Goal: Information Seeking & Learning: Find specific page/section

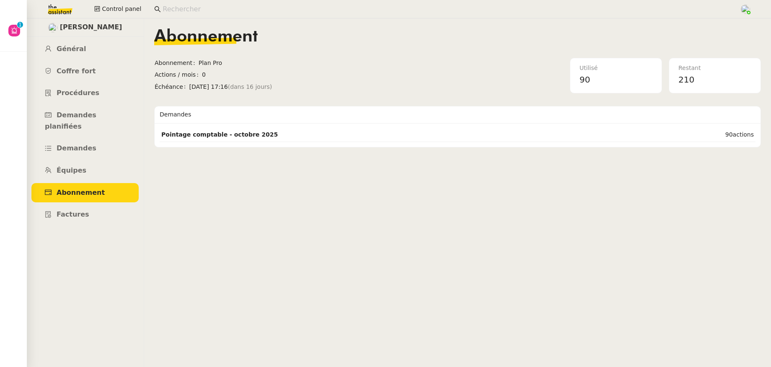
click at [172, 5] on input at bounding box center [447, 9] width 569 height 11
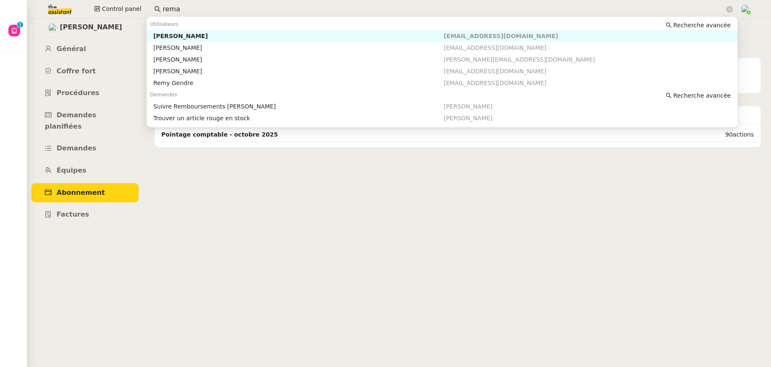
click at [196, 36] on div "[PERSON_NAME]" at bounding box center [298, 36] width 290 height 8
type input "rema"
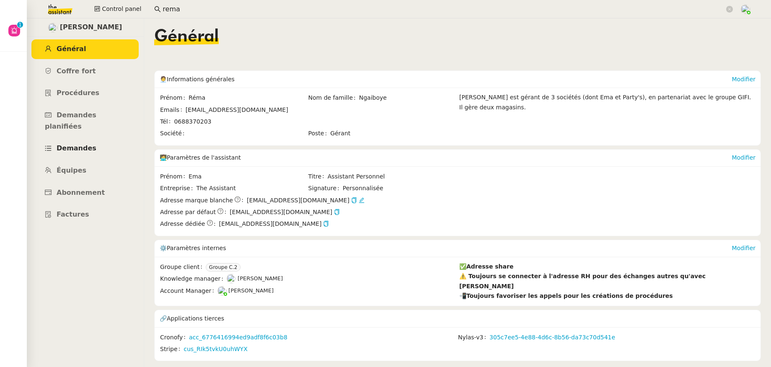
click at [88, 144] on span "Demandes" at bounding box center [77, 148] width 40 height 8
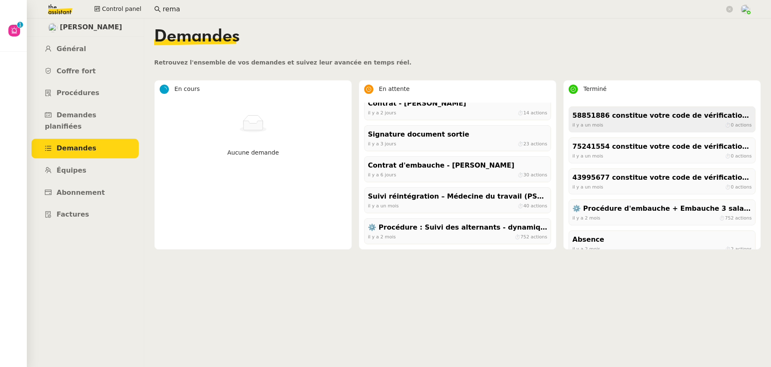
scroll to position [221, 0]
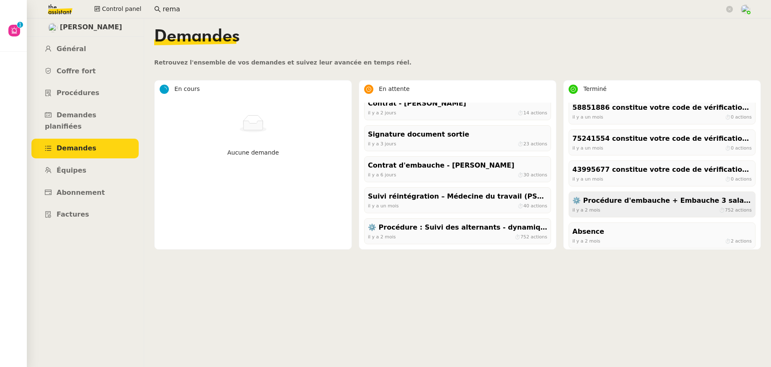
click at [649, 203] on div "⚙️ Procédure d'embauche + Embauche 3 salariés" at bounding box center [661, 200] width 179 height 11
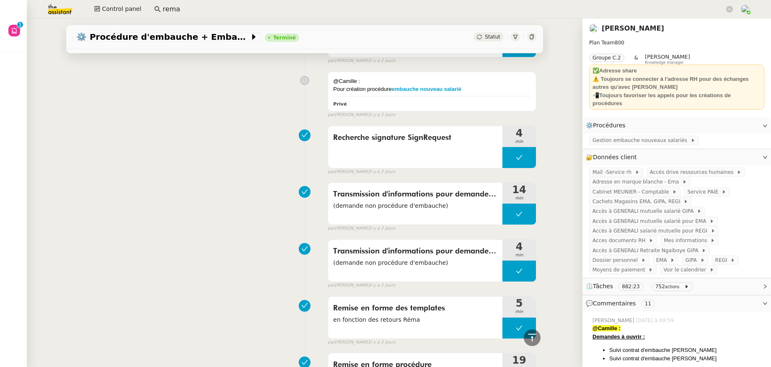
scroll to position [762, 0]
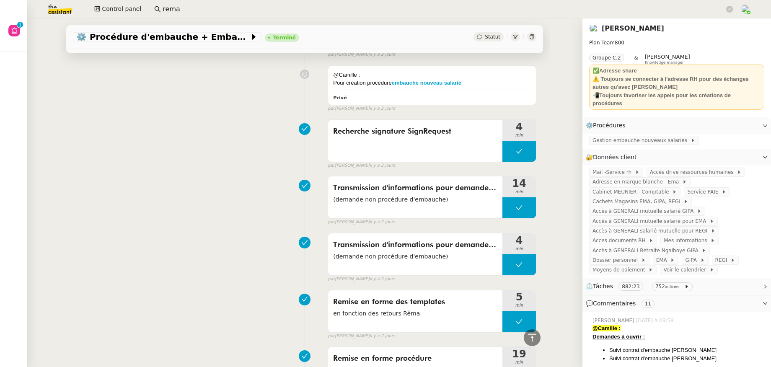
click at [611, 27] on link "Réma Ngaiboye" at bounding box center [633, 28] width 62 height 8
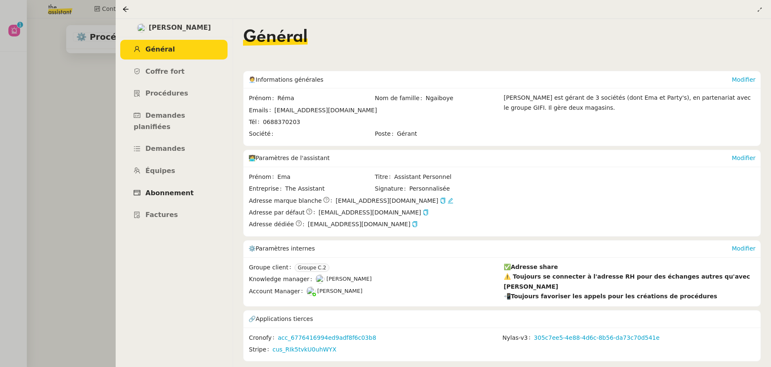
click at [158, 189] on span "Abonnement" at bounding box center [169, 193] width 48 height 8
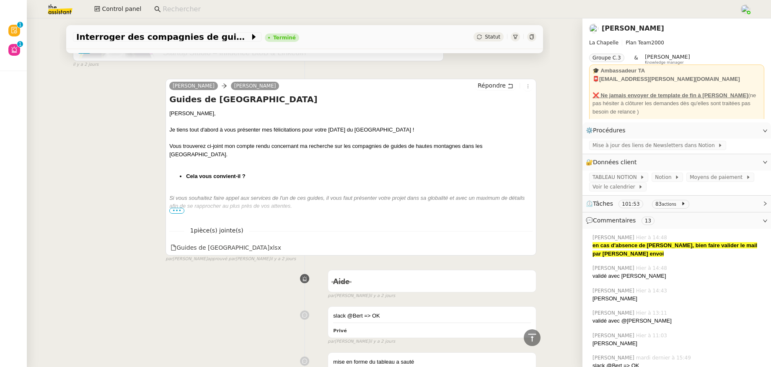
scroll to position [1412, 0]
click at [175, 215] on span "•••" at bounding box center [176, 212] width 15 height 6
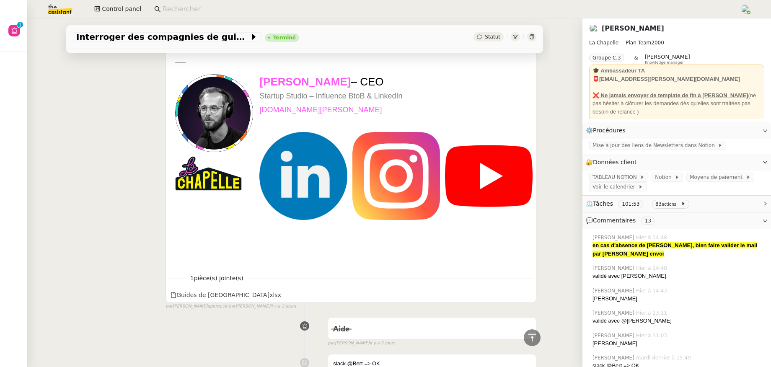
scroll to position [1722, 0]
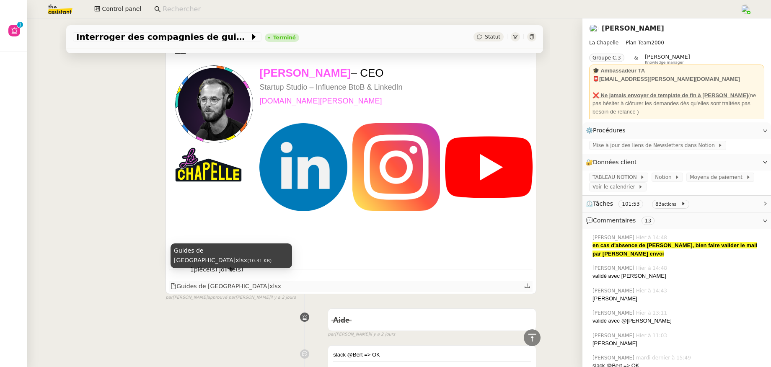
click at [227, 270] on div "Guides de hautes montagnes - Pyrénées.xlsx" at bounding box center [226, 287] width 111 height 10
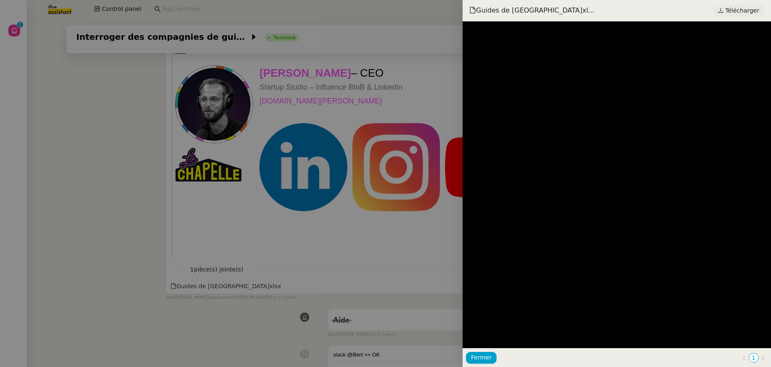
click at [598, 10] on span "Télécharger" at bounding box center [742, 10] width 34 height 11
click at [484, 270] on span "Fermer" at bounding box center [481, 358] width 21 height 10
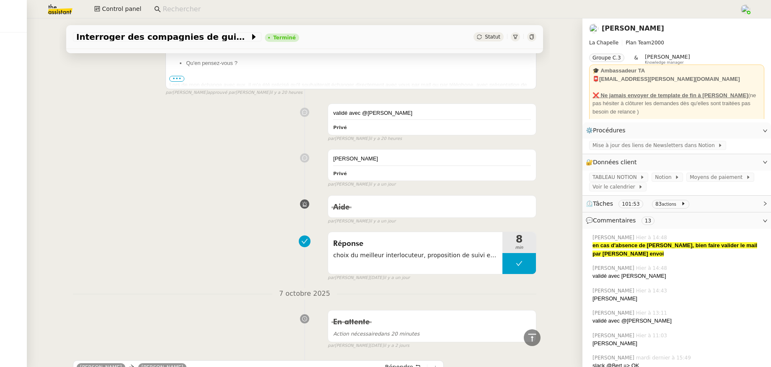
scroll to position [843, 0]
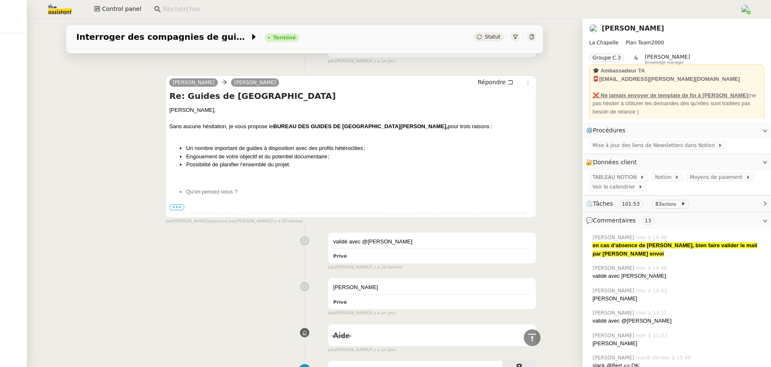
click at [173, 210] on span "•••" at bounding box center [176, 208] width 15 height 6
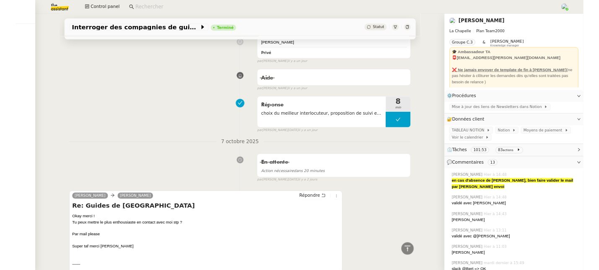
scroll to position [1607, 0]
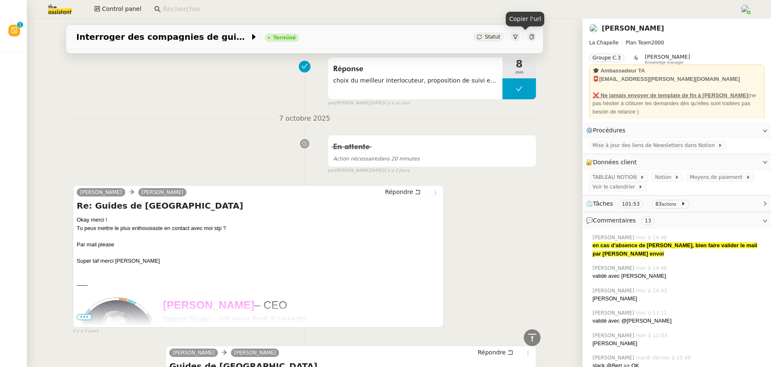
click at [529, 36] on icon at bounding box center [531, 36] width 5 height 5
click at [189, 11] on input at bounding box center [447, 9] width 569 height 11
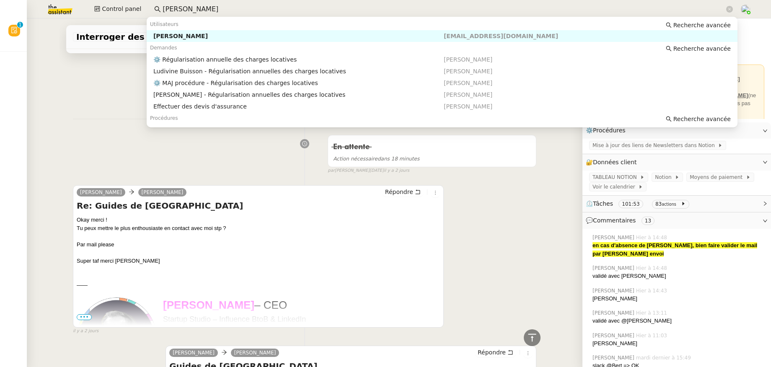
click at [197, 32] on div "Pascal PIQUIONNE" at bounding box center [298, 36] width 290 height 8
type input "pascal piqui"
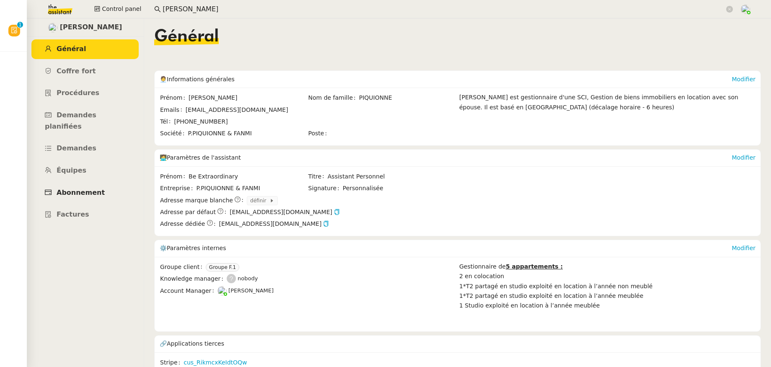
click at [92, 189] on span "Abonnement" at bounding box center [81, 193] width 48 height 8
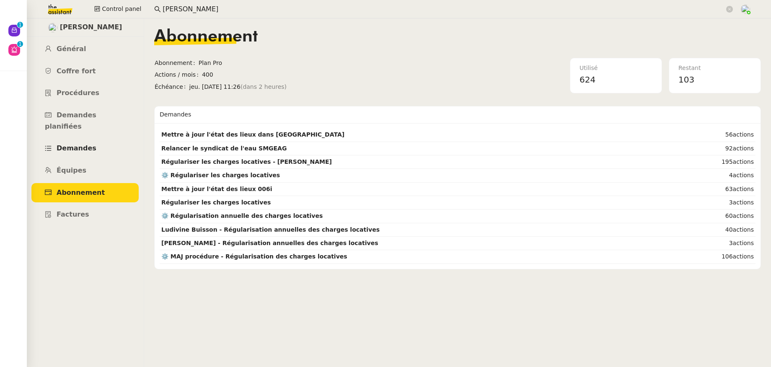
click at [63, 144] on span "Demandes" at bounding box center [77, 148] width 40 height 8
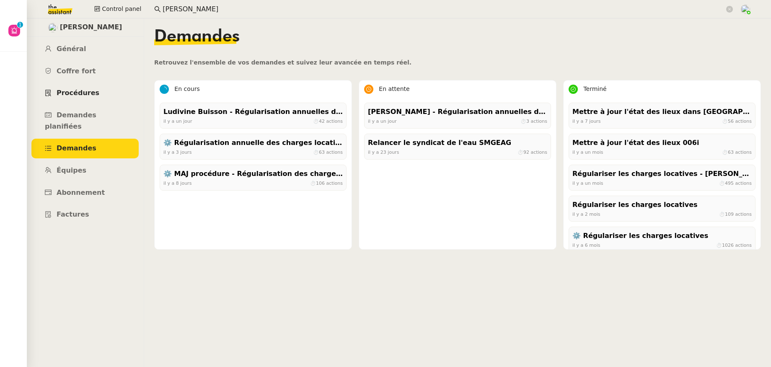
click at [89, 92] on span "Procédures" at bounding box center [78, 93] width 43 height 8
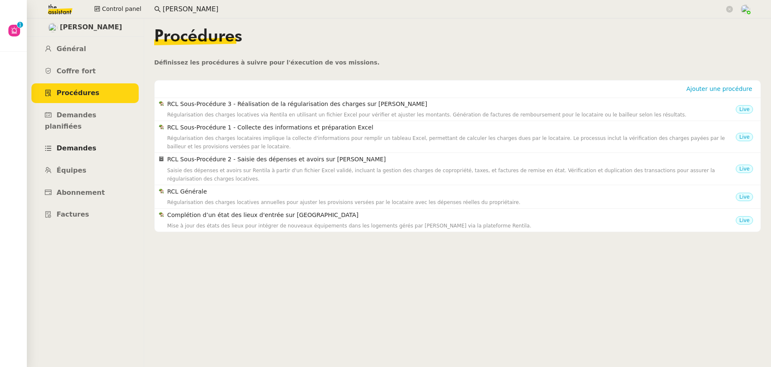
click at [85, 144] on span "Demandes" at bounding box center [77, 148] width 40 height 8
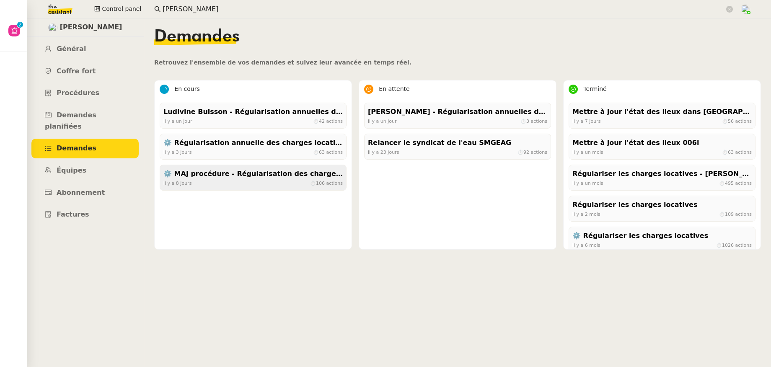
click at [238, 172] on div "⚙️ MAJ procédure - Régularisation des charges locatives" at bounding box center [252, 173] width 179 height 11
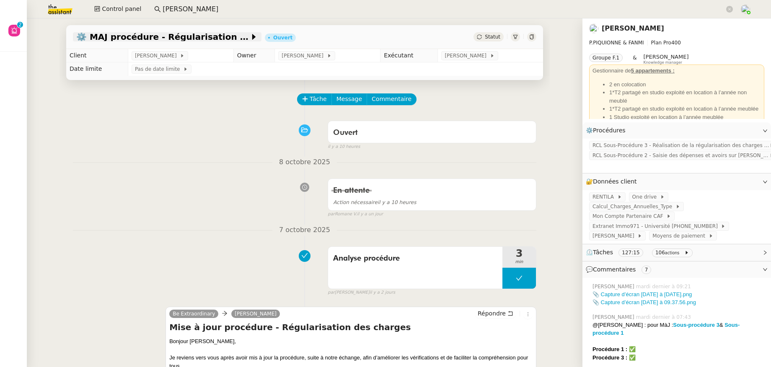
click at [242, 36] on span "⚙️ MAJ procédure - Régularisation des charges locatives" at bounding box center [162, 37] width 173 height 8
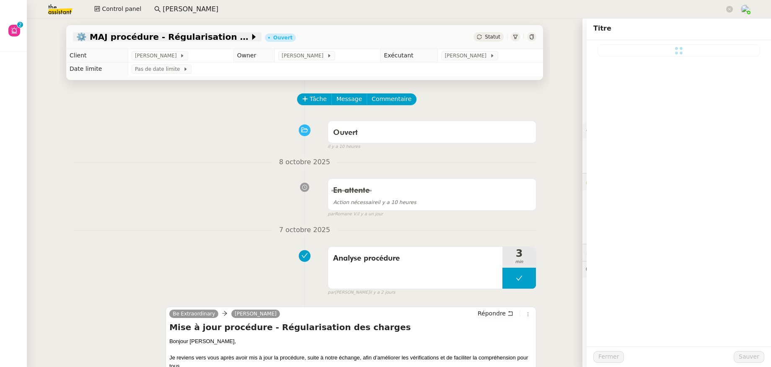
type input "⚙️ MAJ procédure - Régularisation des charges locatives"
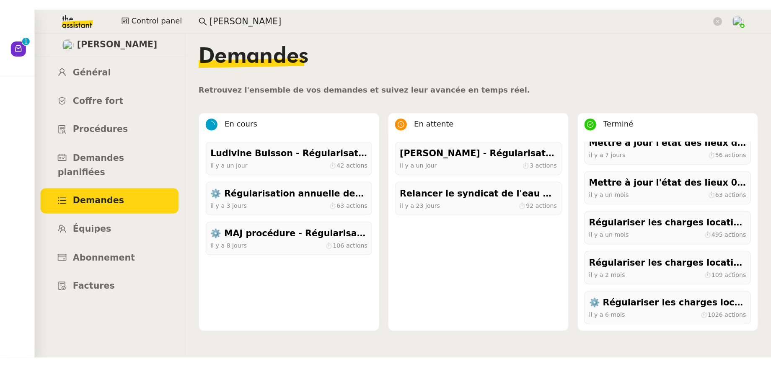
scroll to position [8, 0]
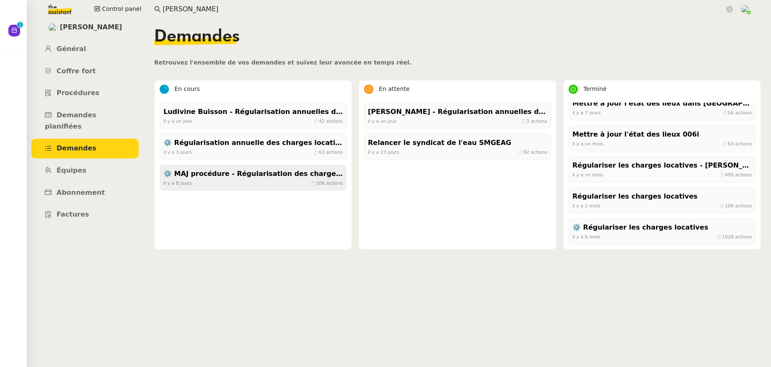
click at [248, 183] on div "il y a 8 jours ⏱ 106 actions" at bounding box center [252, 183] width 179 height 8
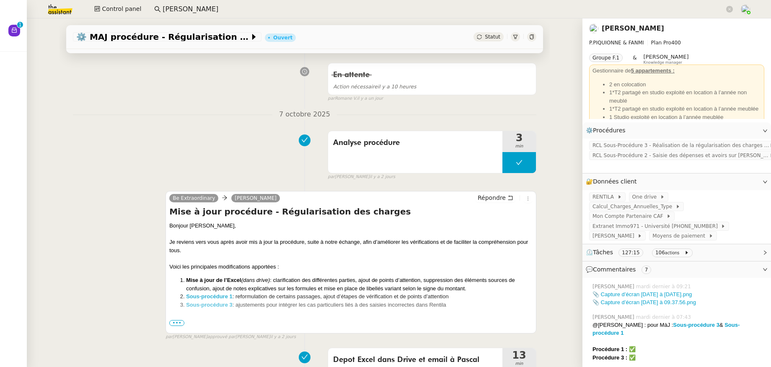
scroll to position [118, 0]
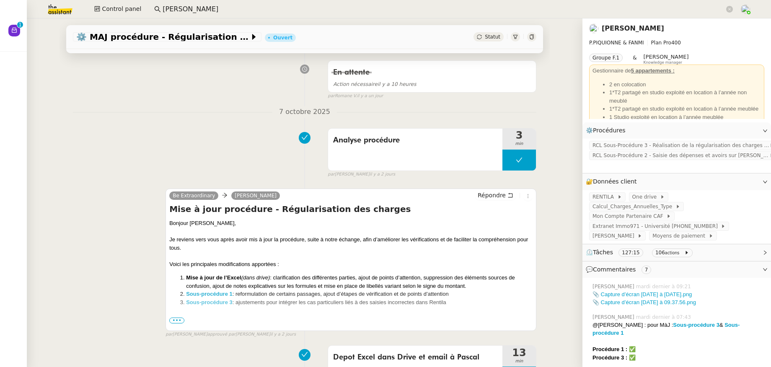
click at [177, 270] on span "•••" at bounding box center [176, 321] width 15 height 6
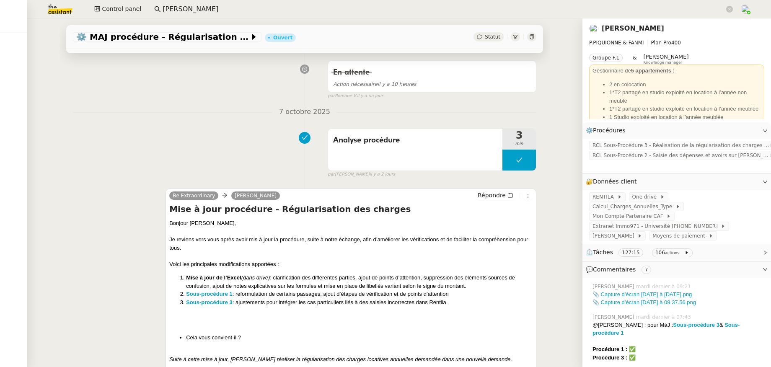
click at [598, 31] on link "[PERSON_NAME]" at bounding box center [633, 28] width 62 height 8
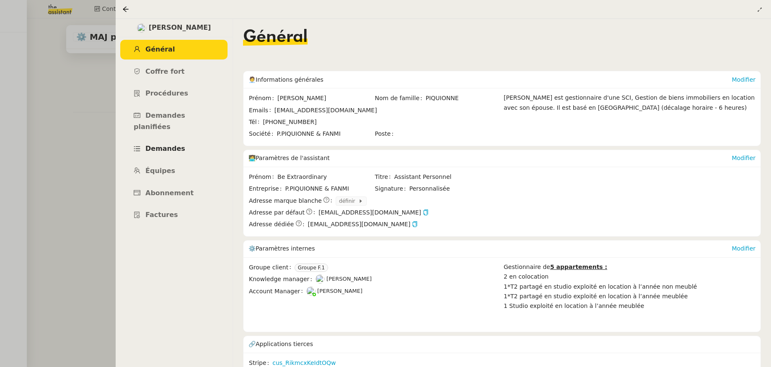
click at [162, 139] on link "Demandes" at bounding box center [173, 149] width 107 height 20
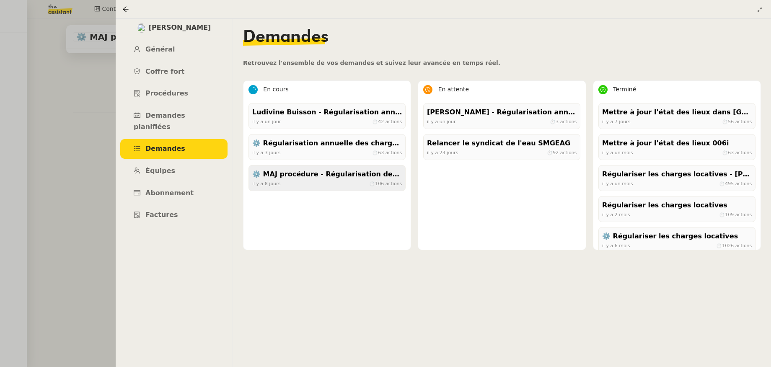
click at [321, 176] on div "⚙️ MAJ procédure - Régularisation des charges locatives" at bounding box center [327, 174] width 150 height 11
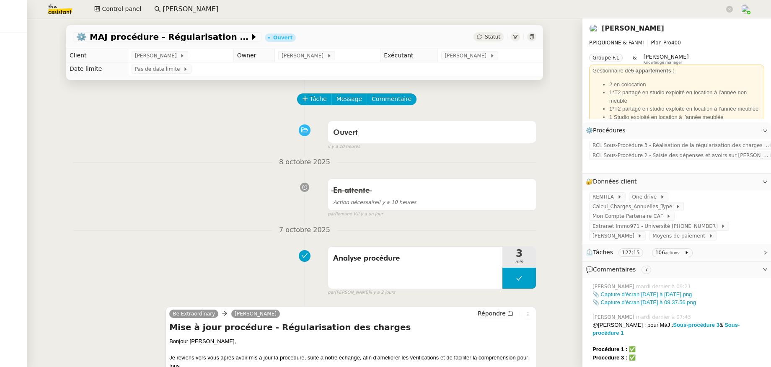
click at [598, 31] on link "Pascal PIQUIONNE" at bounding box center [633, 28] width 62 height 8
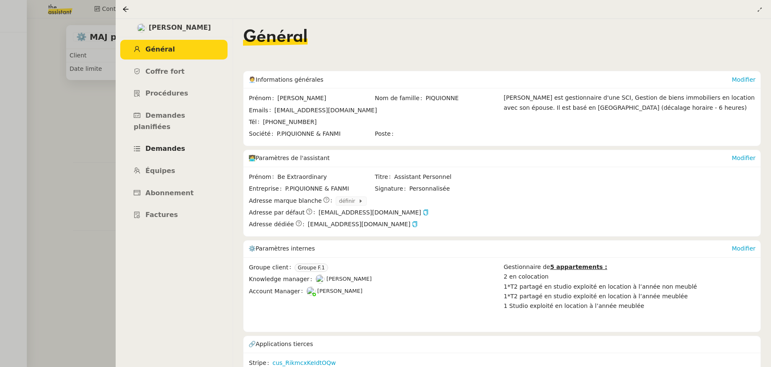
click at [165, 145] on span "Demandes" at bounding box center [165, 149] width 40 height 8
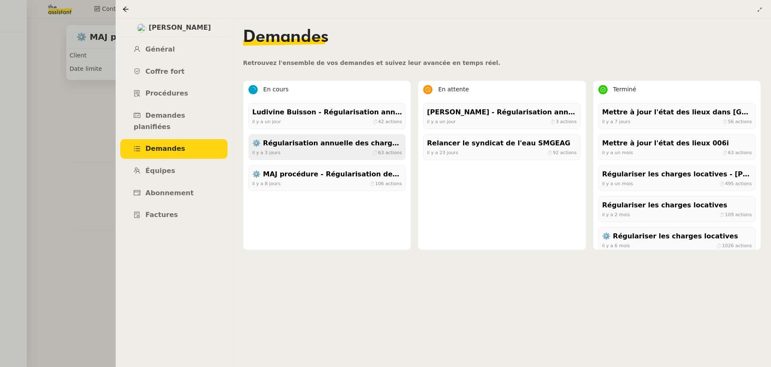
click at [287, 153] on div "il y a 3 jours ⏱ 63 actions" at bounding box center [327, 153] width 150 height 8
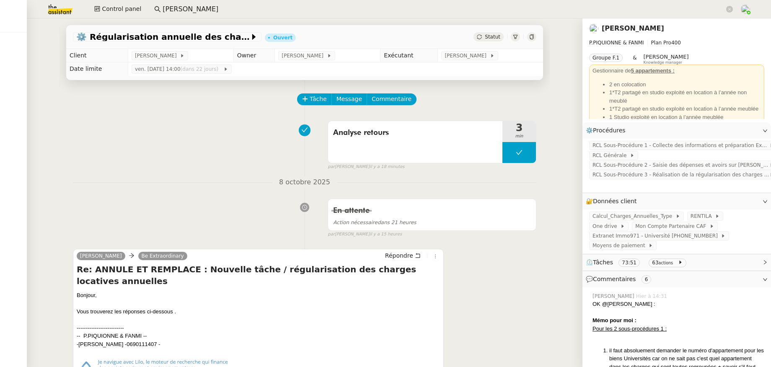
click at [598, 28] on link "Pascal PIQUIONNE" at bounding box center [633, 28] width 62 height 8
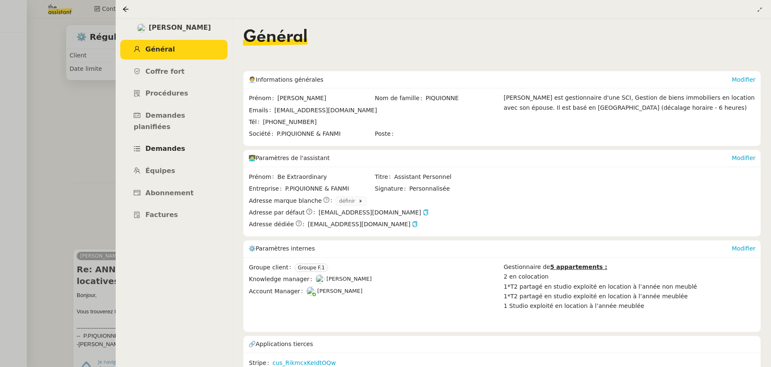
click at [182, 140] on link "Demandes" at bounding box center [173, 149] width 107 height 20
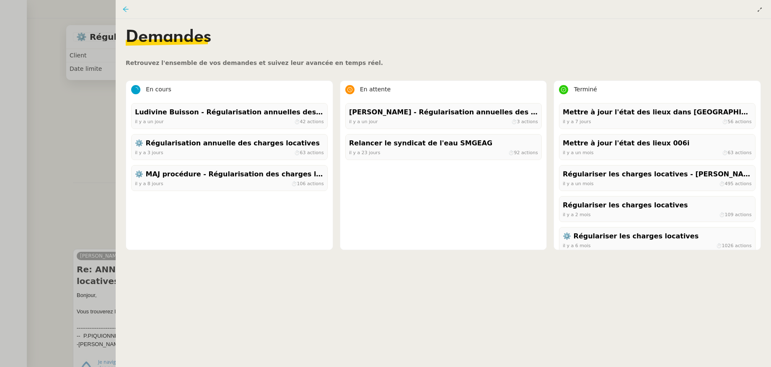
click at [126, 10] on icon at bounding box center [125, 9] width 7 height 7
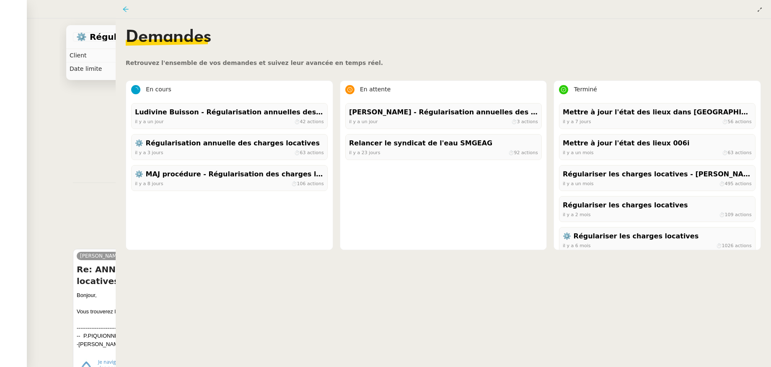
click at [126, 10] on nz-layout "⚙️ Régularisation annuelle des charges locatives Ouvert Statut Client Pascal PI…" at bounding box center [385, 183] width 771 height 367
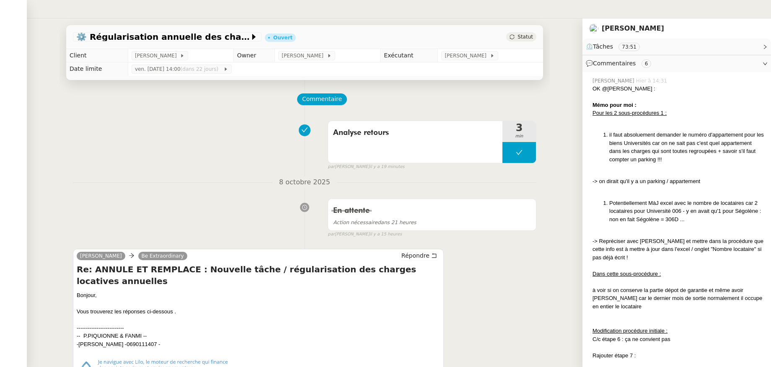
click at [598, 27] on link "Pascal PIQUIONNE" at bounding box center [633, 28] width 62 height 8
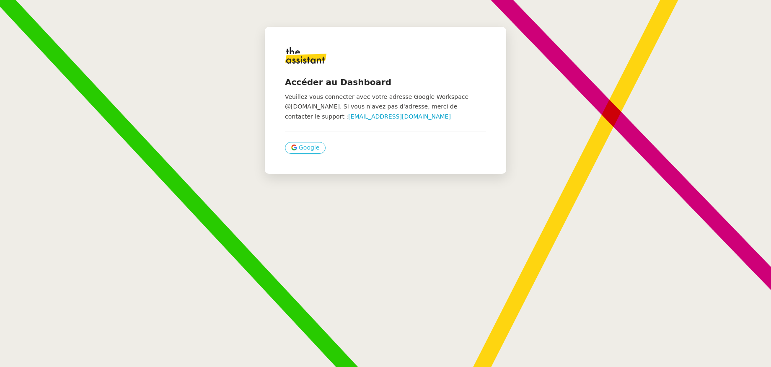
click at [300, 145] on span "Google" at bounding box center [309, 148] width 21 height 10
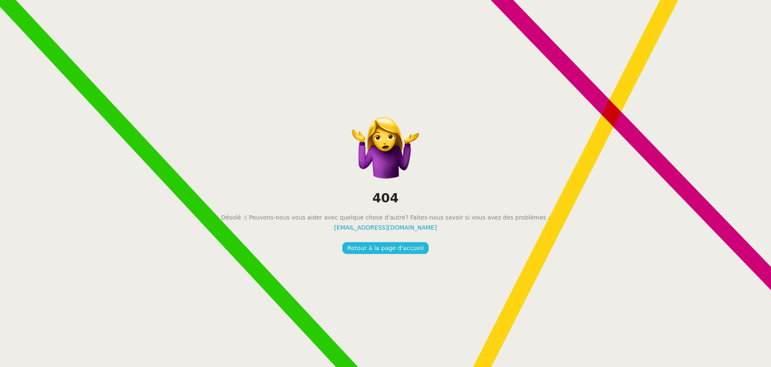
click at [359, 252] on span "Retour à la page d'accueil" at bounding box center [385, 248] width 76 height 10
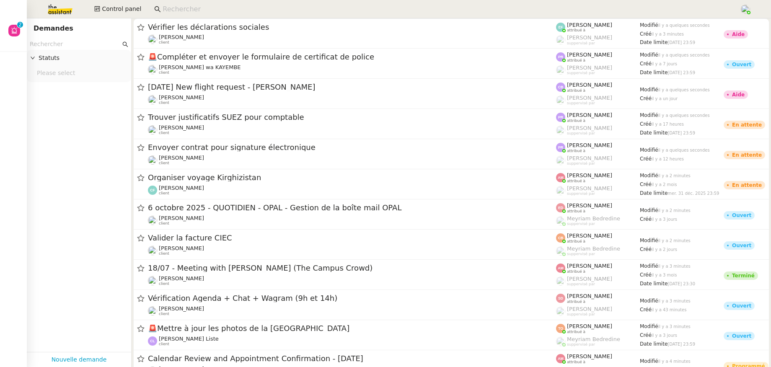
click at [208, 6] on input at bounding box center [447, 9] width 569 height 11
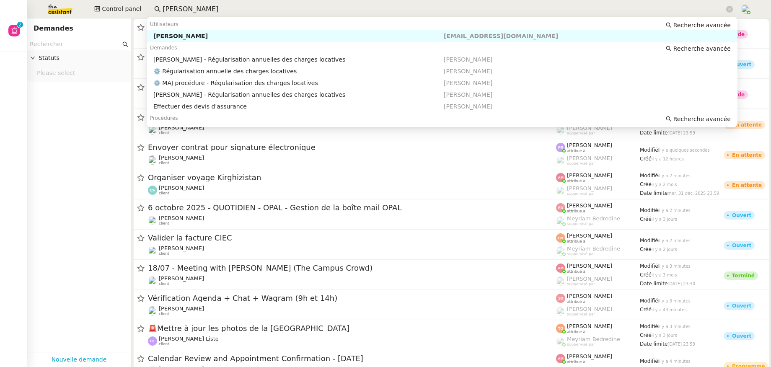
click at [208, 38] on div "Pascal PIQUIONNE" at bounding box center [298, 36] width 290 height 8
type input "pascal puiq"
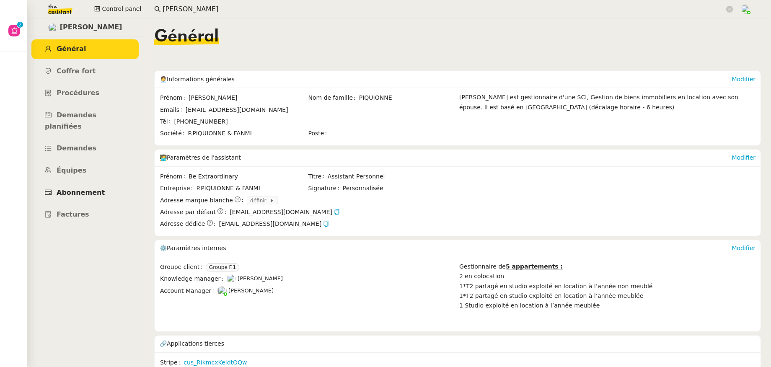
click at [85, 189] on span "Abonnement" at bounding box center [81, 193] width 48 height 8
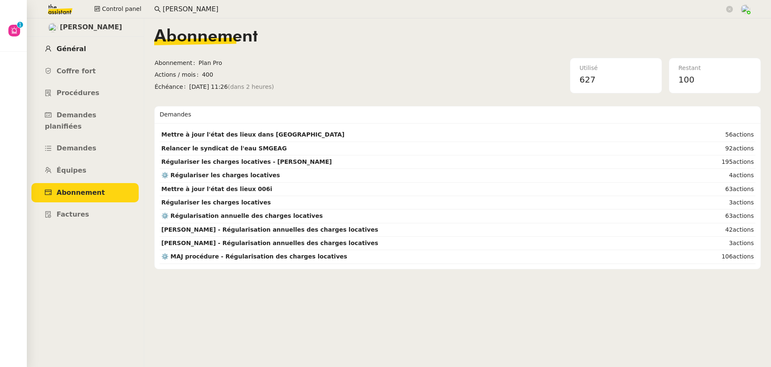
click at [65, 52] on span "Général" at bounding box center [71, 49] width 29 height 8
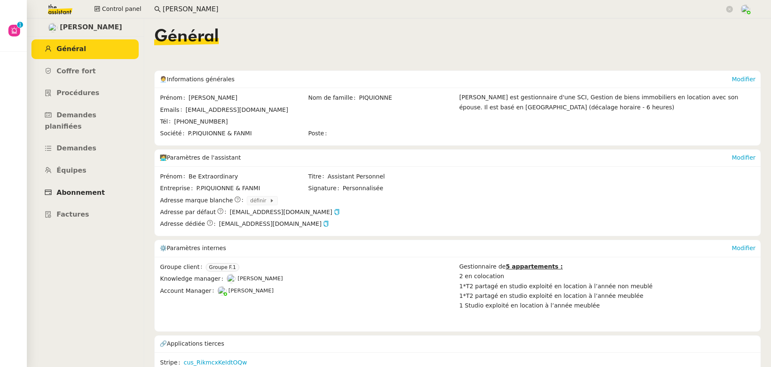
click at [82, 189] on span "Abonnement" at bounding box center [81, 193] width 48 height 8
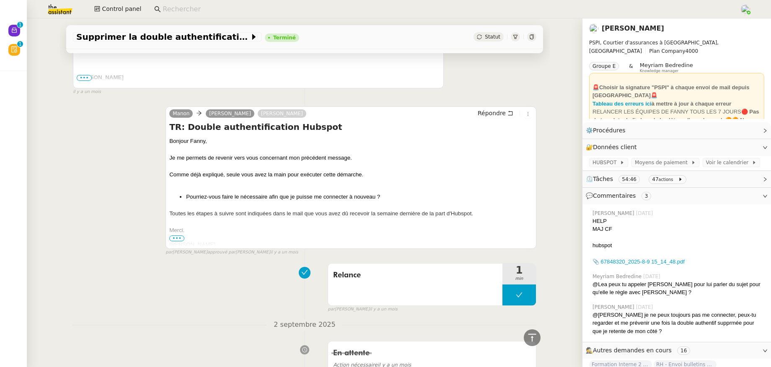
scroll to position [1450, 0]
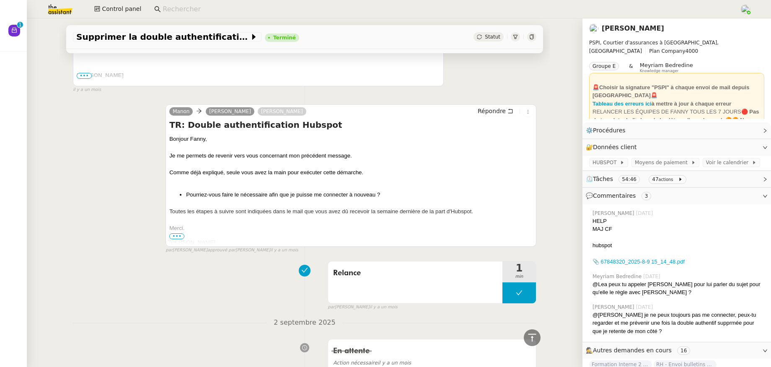
click at [171, 239] on span "•••" at bounding box center [176, 236] width 15 height 6
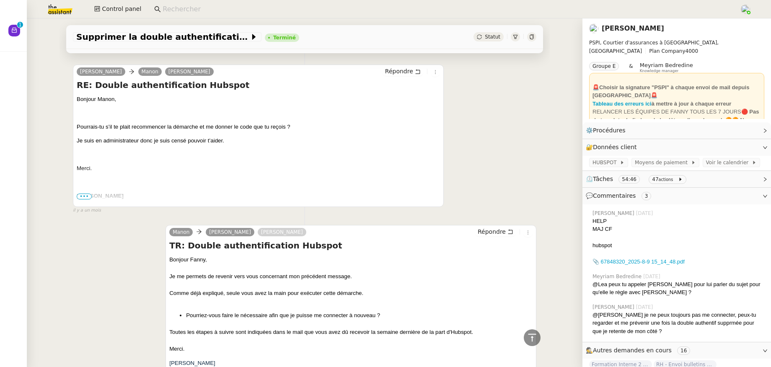
scroll to position [1349, 0]
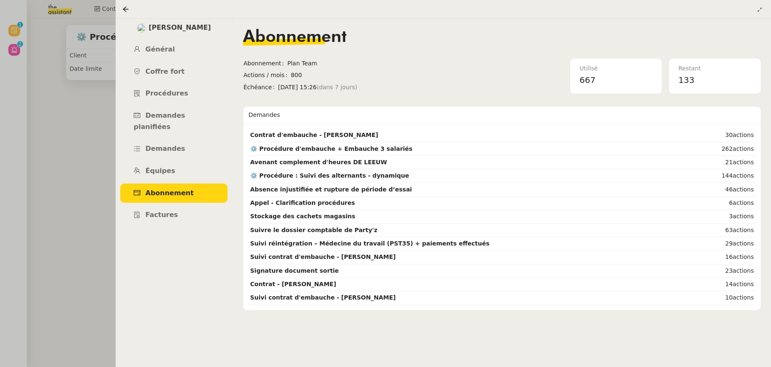
scroll to position [762, 0]
click at [124, 7] on icon at bounding box center [125, 9] width 7 height 7
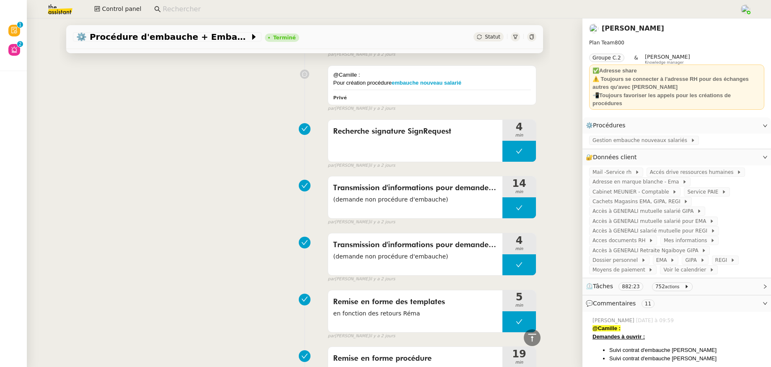
click at [179, 8] on input at bounding box center [447, 9] width 569 height 11
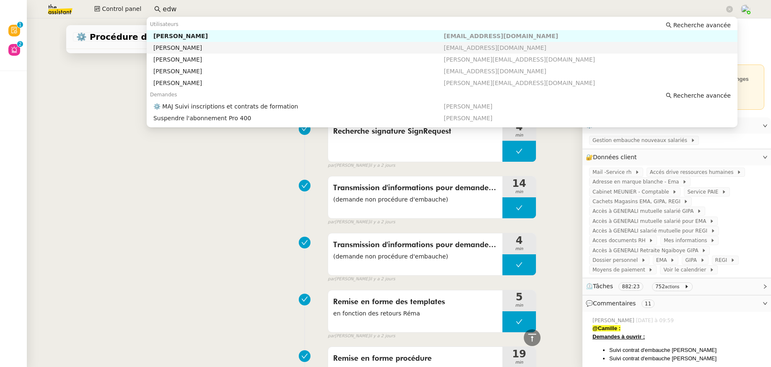
click at [202, 43] on nz-auto-option "Edwige Caminade commercial@groupcaexham.com" at bounding box center [442, 48] width 591 height 12
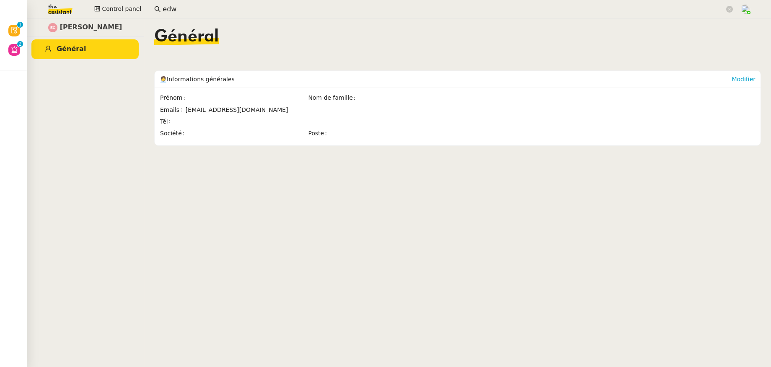
click at [185, 7] on input "edw" at bounding box center [444, 9] width 562 height 11
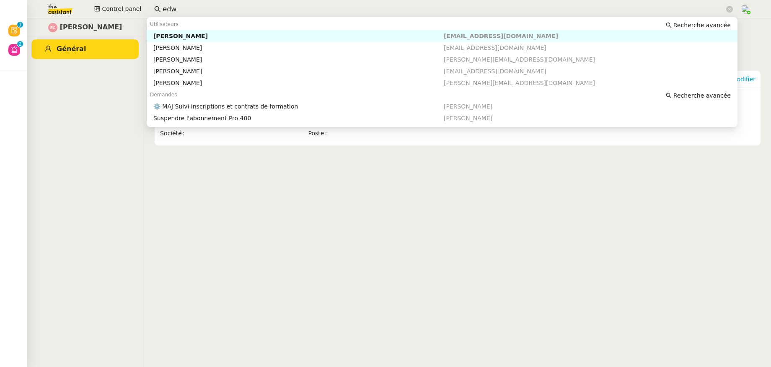
click at [182, 39] on div "Edwige Giron-Fleckinger" at bounding box center [298, 36] width 290 height 8
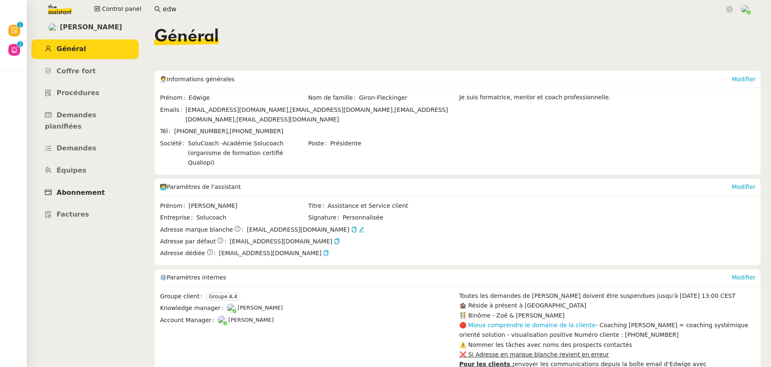
click at [87, 188] on link "Abonnement" at bounding box center [84, 193] width 107 height 20
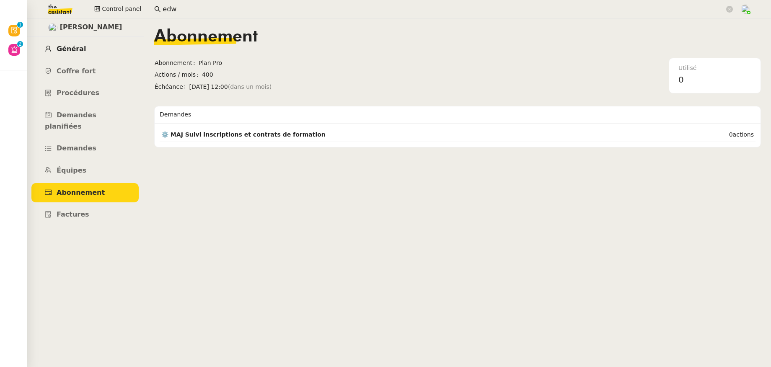
click at [77, 50] on span "Général" at bounding box center [71, 49] width 29 height 8
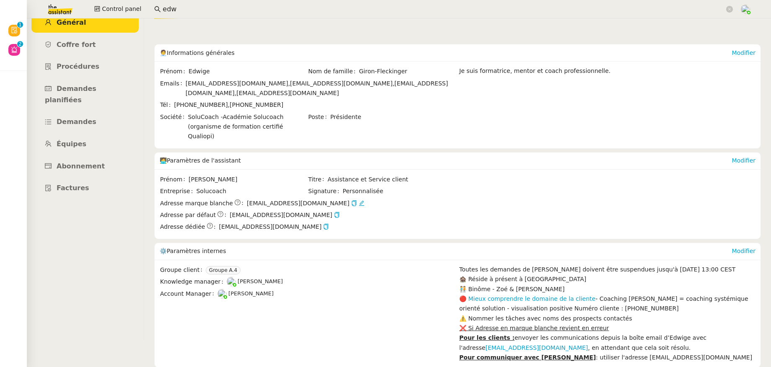
scroll to position [75, 0]
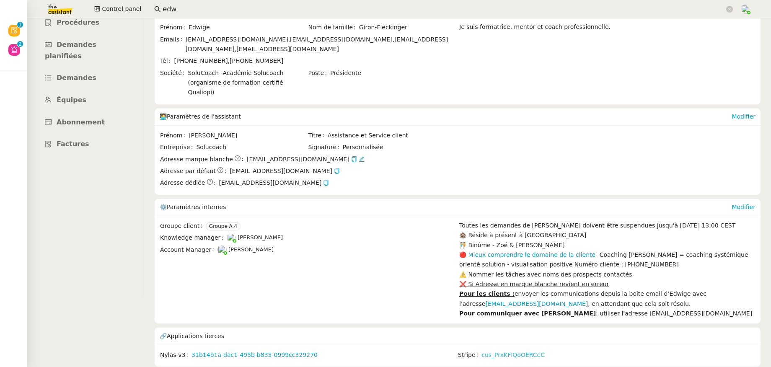
click at [502, 352] on link "cus_PrxKFIQoOERCeC" at bounding box center [513, 355] width 63 height 10
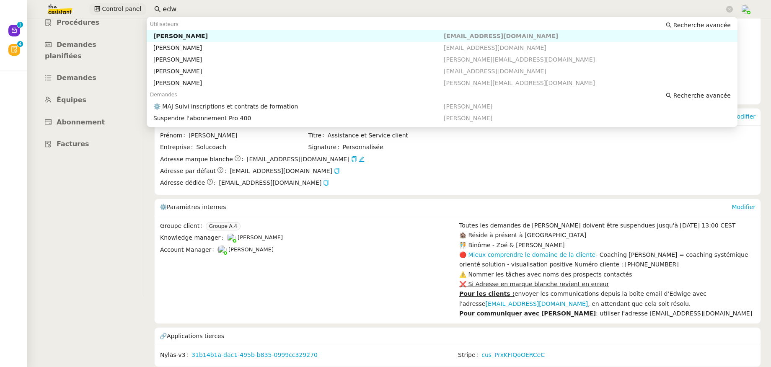
drag, startPoint x: 186, startPoint y: 9, endPoint x: 133, endPoint y: 6, distance: 53.3
click at [133, 6] on div "Control panel edw" at bounding box center [385, 9] width 729 height 18
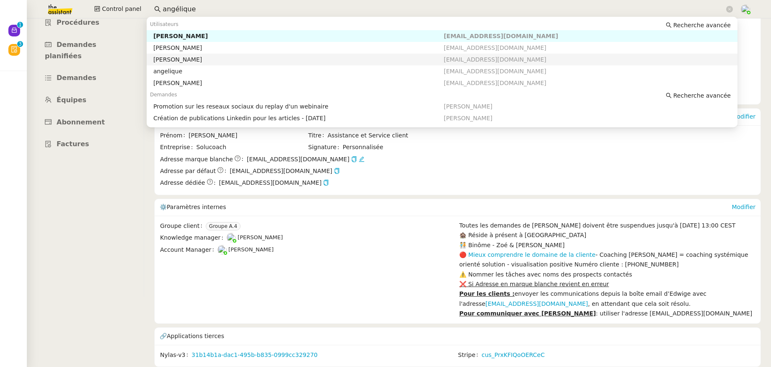
click at [177, 61] on div "Angélique PIERREL" at bounding box center [298, 60] width 290 height 8
type input "angélique"
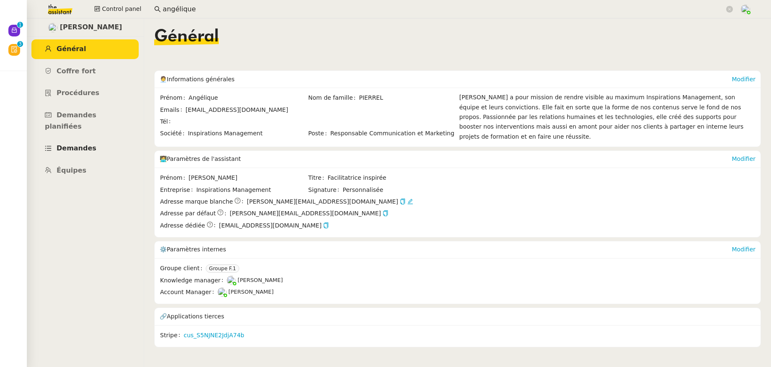
click at [85, 144] on span "Demandes" at bounding box center [77, 148] width 40 height 8
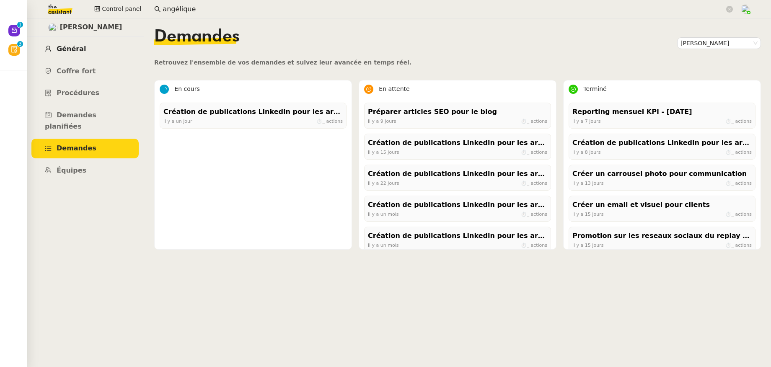
click at [77, 44] on link "Général" at bounding box center [84, 49] width 107 height 20
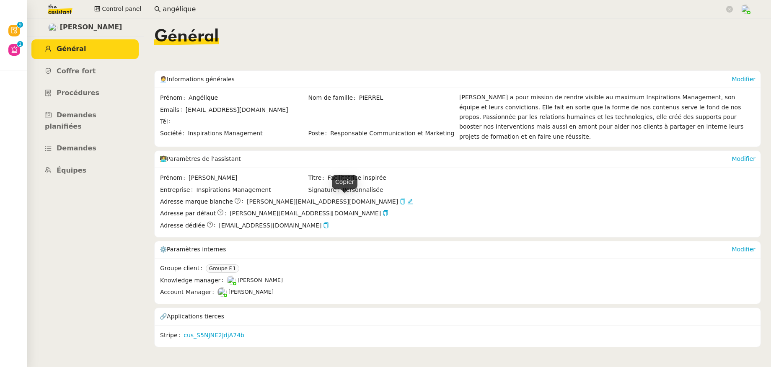
click at [400, 199] on icon "button" at bounding box center [403, 202] width 6 height 6
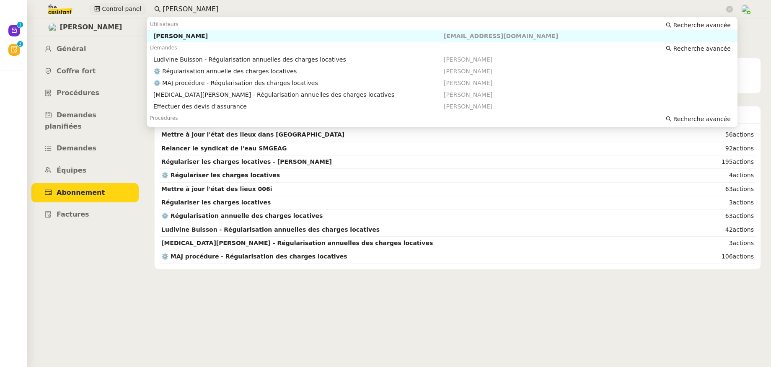
drag, startPoint x: 197, startPoint y: 7, endPoint x: 122, endPoint y: 11, distance: 75.5
click at [122, 11] on div "Control panel [PERSON_NAME]" at bounding box center [385, 9] width 729 height 18
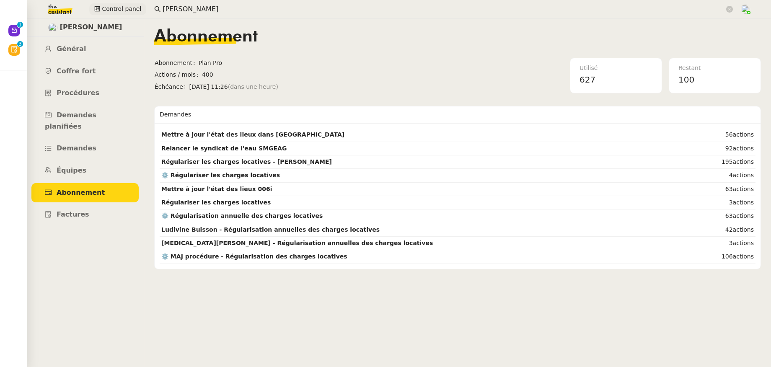
type input "k"
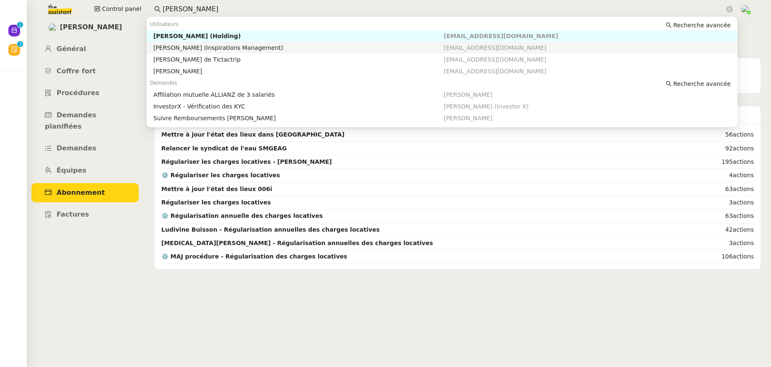
click at [178, 46] on div "[PERSON_NAME] (Inspirations Management)" at bounding box center [298, 48] width 290 height 8
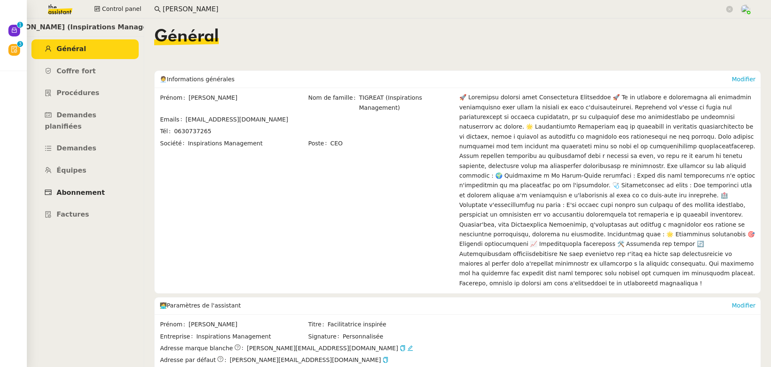
click at [68, 189] on span "Abonnement" at bounding box center [81, 193] width 48 height 8
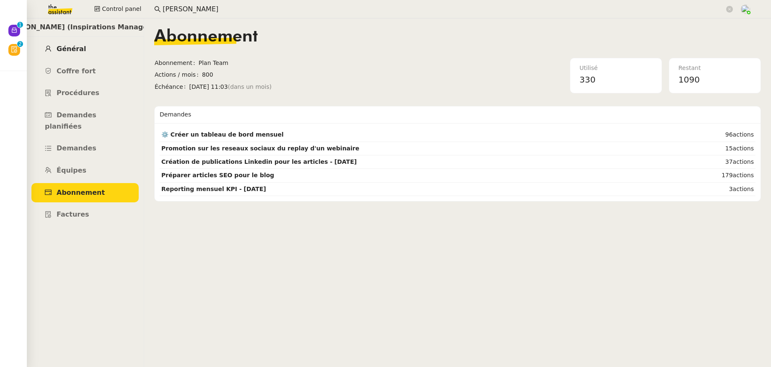
click at [77, 53] on link "Général" at bounding box center [84, 49] width 107 height 20
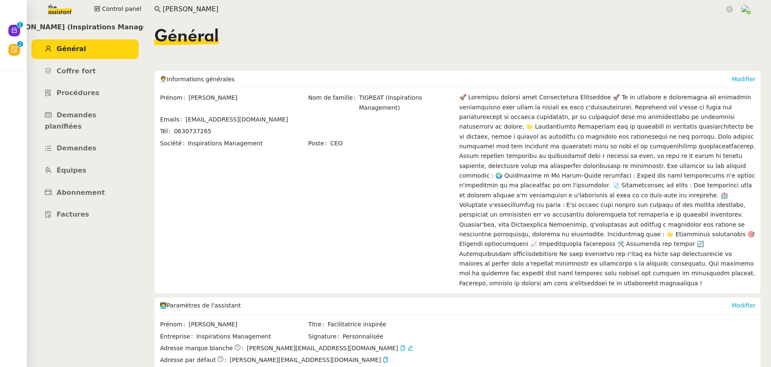
click at [401, 345] on icon "button" at bounding box center [403, 348] width 5 height 6
click at [94, 94] on link "Procédures" at bounding box center [84, 93] width 107 height 20
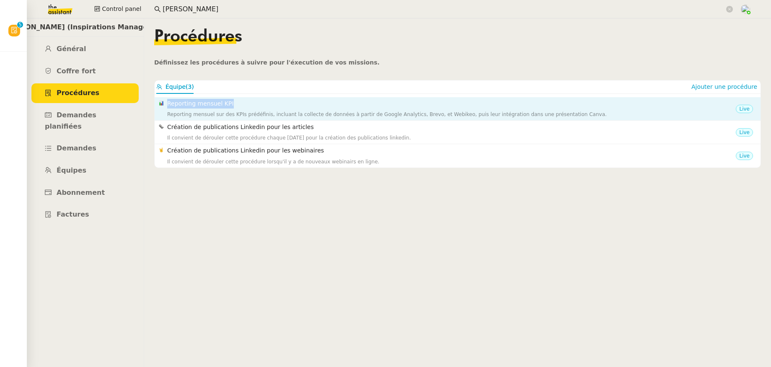
drag, startPoint x: 238, startPoint y: 103, endPoint x: 162, endPoint y: 102, distance: 75.9
click at [162, 102] on nz-list-item-meta "Reporting mensuel KPI Reporting mensuel sur des KPIs prédéfinis, incluant la co…" at bounding box center [447, 109] width 577 height 20
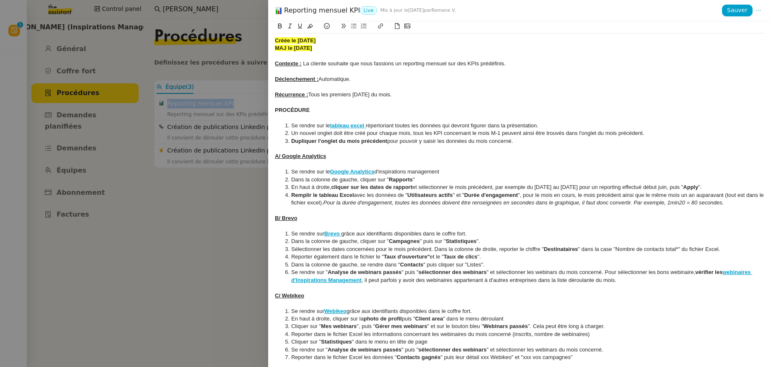
click at [347, 10] on div "Reporting mensuel KPI Live Mis à jour le [DATE] par Romane V." at bounding box center [498, 10] width 447 height 9
copy div "Reporting mensuel KPI"
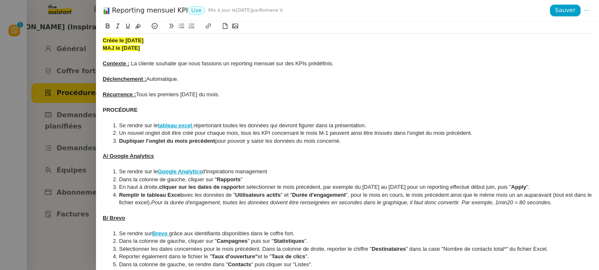
click at [93, 13] on div at bounding box center [299, 135] width 599 height 270
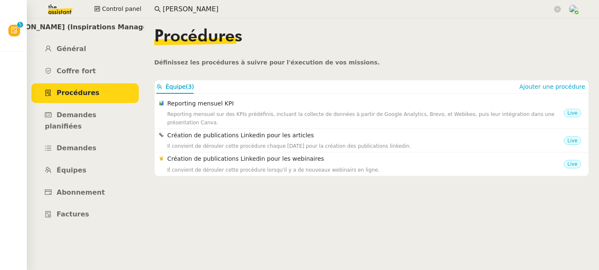
click at [88, 93] on span "Procédures" at bounding box center [78, 93] width 43 height 8
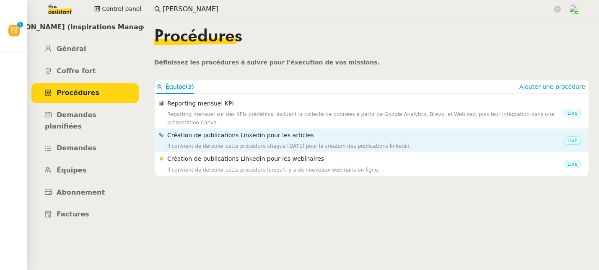
click at [254, 142] on div "Il convient de dérouler cette procédure chaque [DATE] pour la création des publ…" at bounding box center [365, 146] width 396 height 8
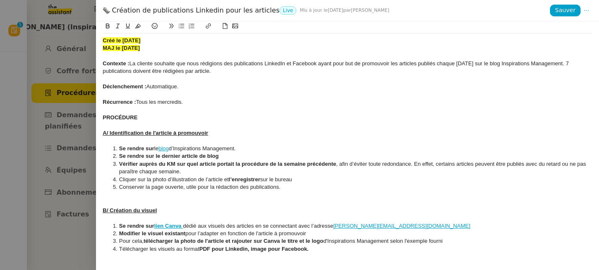
click at [254, 11] on div "Création de publications Linkedin pour les articles Live Mis à jour le [DATE] p…" at bounding box center [326, 10] width 447 height 9
click at [254, 11] on div "Création de publications Linkedin pour les articles Live Mis à jour le 4 juil. …" at bounding box center [326, 10] width 447 height 9
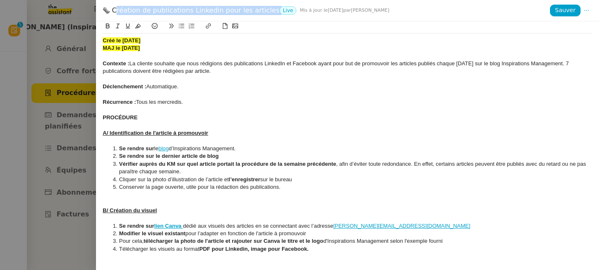
click at [254, 11] on div "Création de publications Linkedin pour les articles Live Mis à jour le 4 juil. …" at bounding box center [326, 10] width 447 height 9
copy div "Création de publications Linkedin pour les articles"
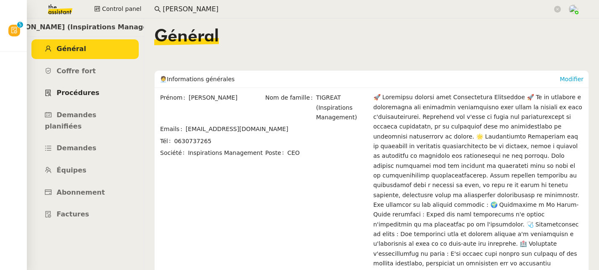
click at [85, 85] on link "Procédures" at bounding box center [84, 93] width 107 height 20
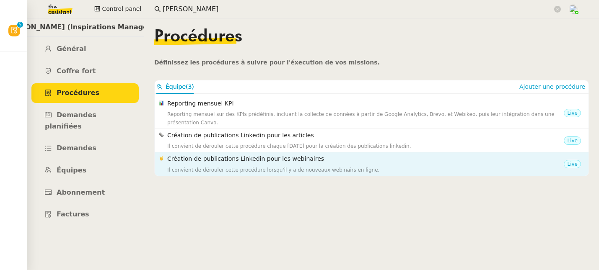
click at [206, 162] on h4 "Création de publications Linkedin pour les webinaires" at bounding box center [365, 159] width 396 height 10
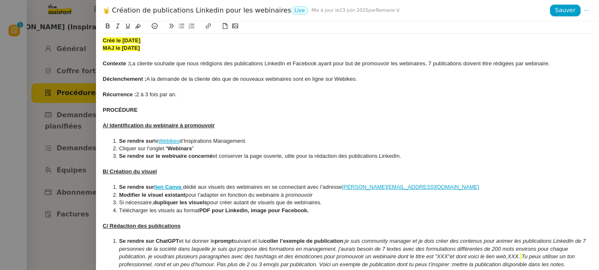
click at [202, 11] on div "Création de publications Linkedin pour les webinaires Live Mis à jour le 23 jui…" at bounding box center [326, 10] width 447 height 9
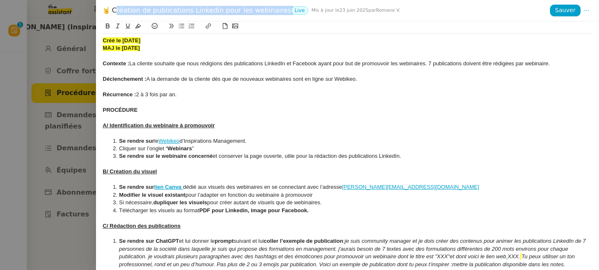
click at [202, 11] on div "Création de publications Linkedin pour les webinaires Live Mis à jour le 23 jui…" at bounding box center [326, 10] width 447 height 9
copy div "Création de publications Linkedin pour les webinaires"
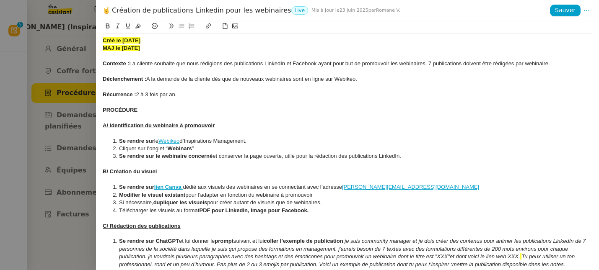
click at [66, 235] on div at bounding box center [299, 135] width 599 height 270
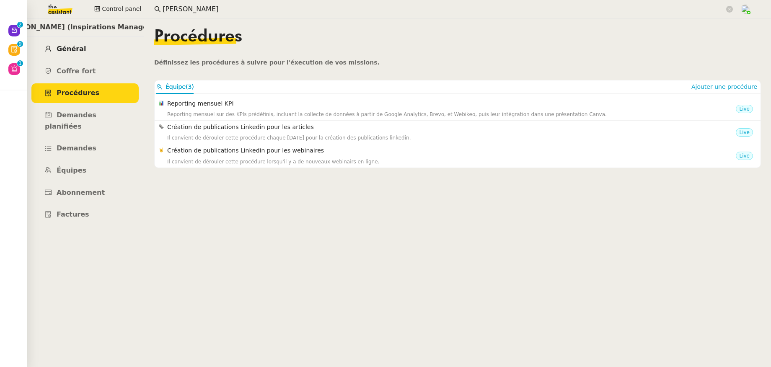
click at [66, 45] on span "Général" at bounding box center [71, 49] width 29 height 8
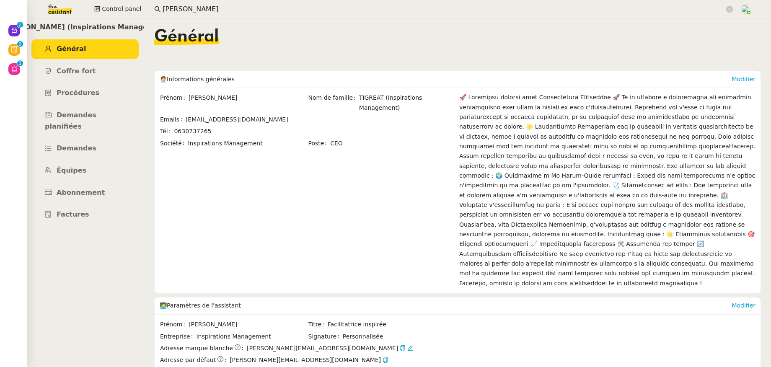
scroll to position [143, 0]
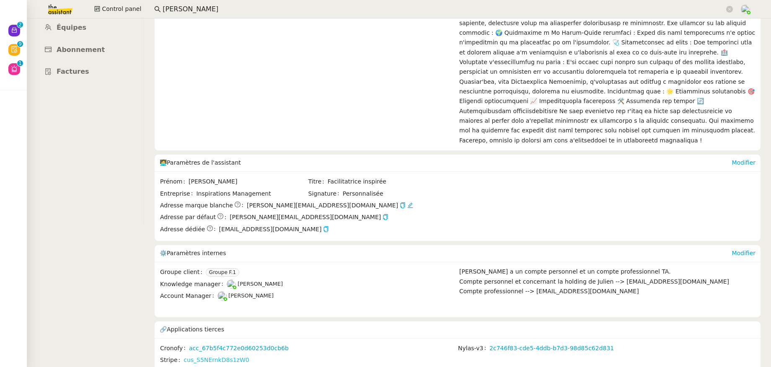
click at [187, 355] on link "cus_S5NErnkD8s1zW0" at bounding box center [216, 360] width 65 height 10
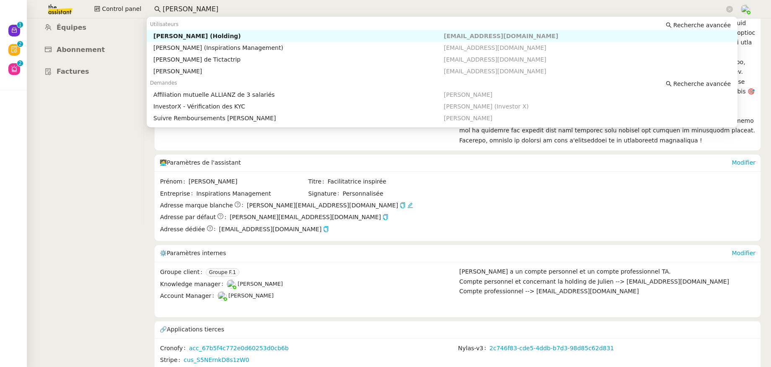
drag, startPoint x: 189, startPoint y: 8, endPoint x: 151, endPoint y: 7, distance: 38.2
click at [151, 7] on nz-input-group "julien ti" at bounding box center [444, 9] width 588 height 13
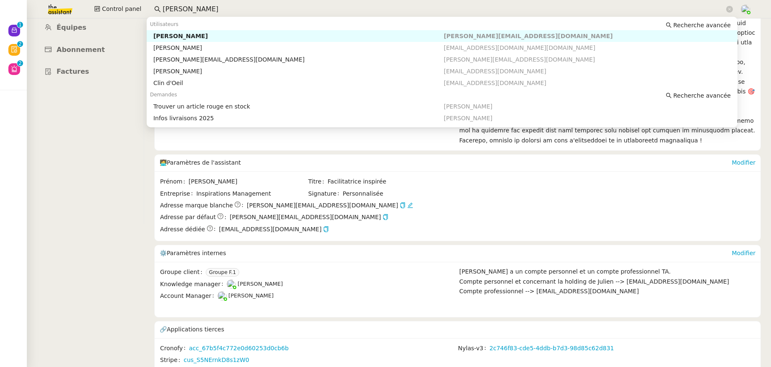
click at [169, 34] on div "Colin Chaffotte" at bounding box center [298, 36] width 290 height 8
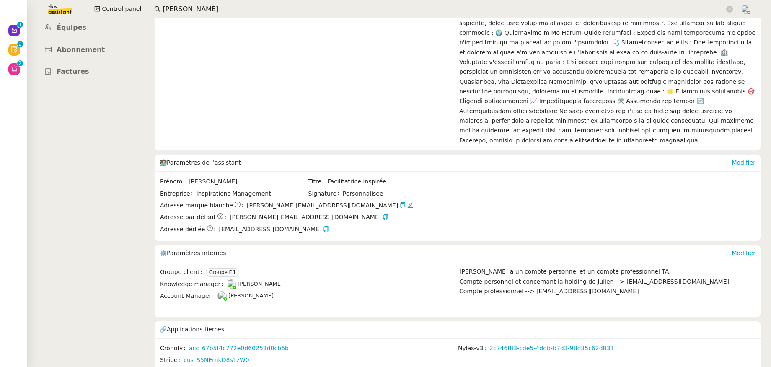
scroll to position [9, 0]
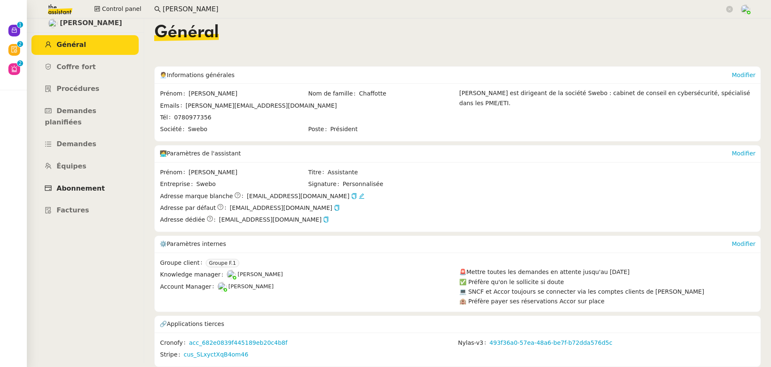
click at [83, 184] on span "Abonnement" at bounding box center [81, 188] width 48 height 8
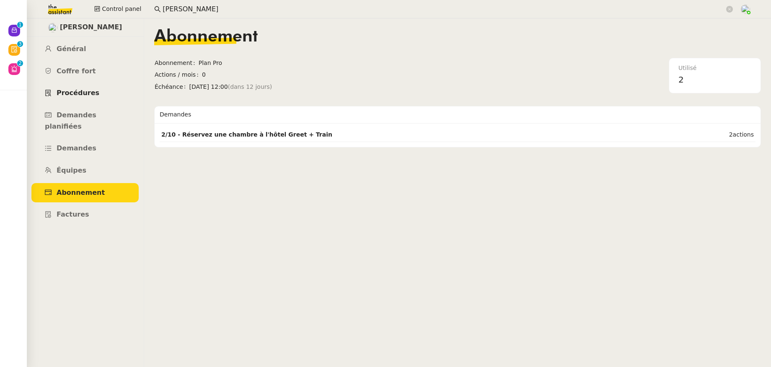
click at [93, 91] on span "Procédures" at bounding box center [78, 93] width 43 height 8
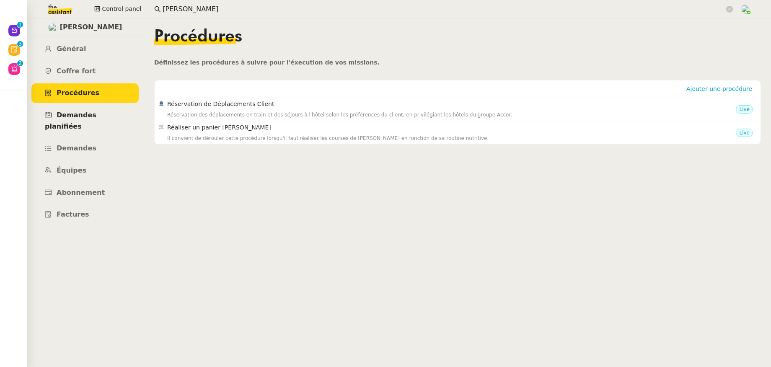
click at [83, 119] on link "Demandes planifiées" at bounding box center [84, 121] width 107 height 31
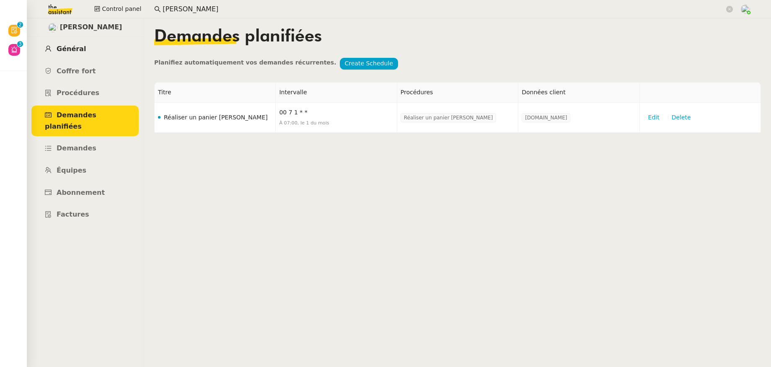
click at [80, 51] on span "Général" at bounding box center [71, 49] width 29 height 8
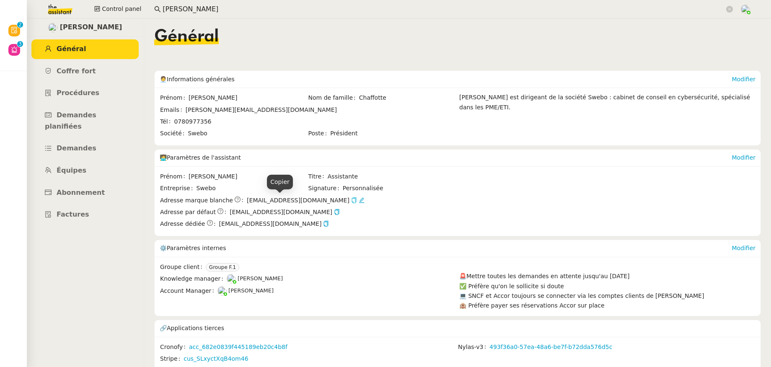
click at [351, 201] on icon "button" at bounding box center [354, 200] width 6 height 6
click at [334, 214] on icon "button" at bounding box center [337, 212] width 6 height 6
click at [79, 95] on span "Procédures" at bounding box center [78, 93] width 43 height 8
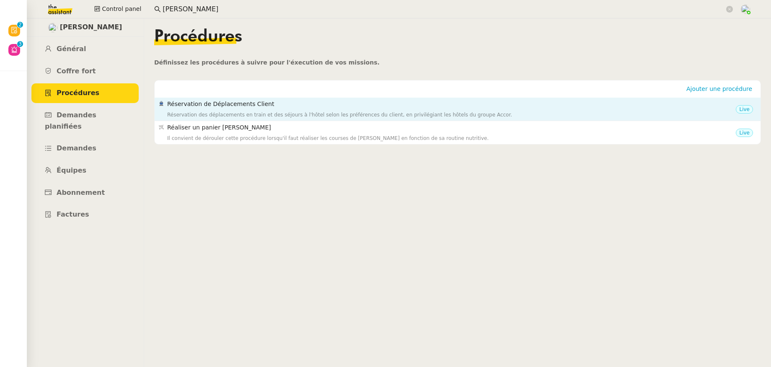
click at [255, 108] on h4 "Réservation de Déplacements Client" at bounding box center [451, 104] width 569 height 10
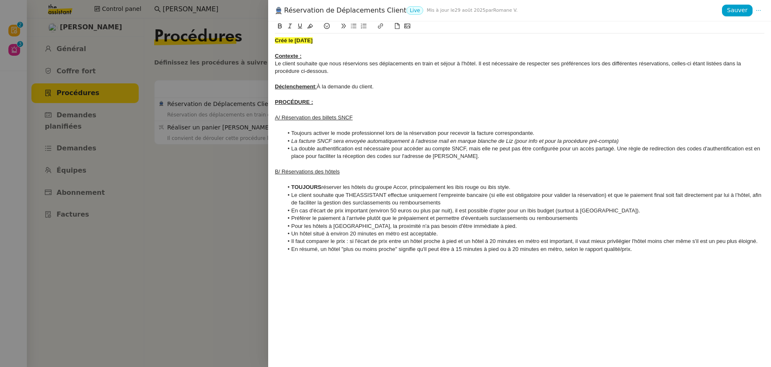
click at [250, 204] on div at bounding box center [385, 183] width 771 height 367
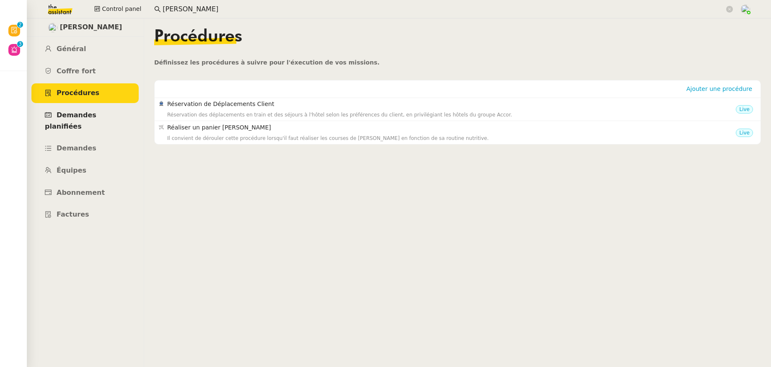
click at [91, 120] on link "Demandes planifiées" at bounding box center [84, 121] width 107 height 31
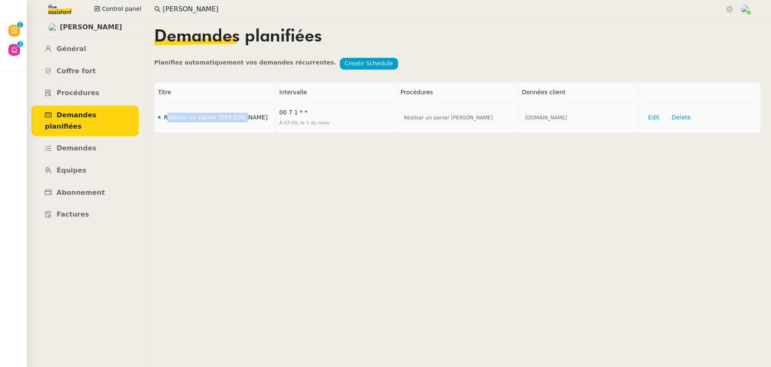
drag, startPoint x: 241, startPoint y: 119, endPoint x: 166, endPoint y: 119, distance: 74.6
click at [166, 119] on td "Réaliser un panier Leclerc" at bounding box center [215, 118] width 121 height 30
copy td "Réaliser un panier Leclerc"
click at [82, 43] on link "Général" at bounding box center [84, 49] width 107 height 20
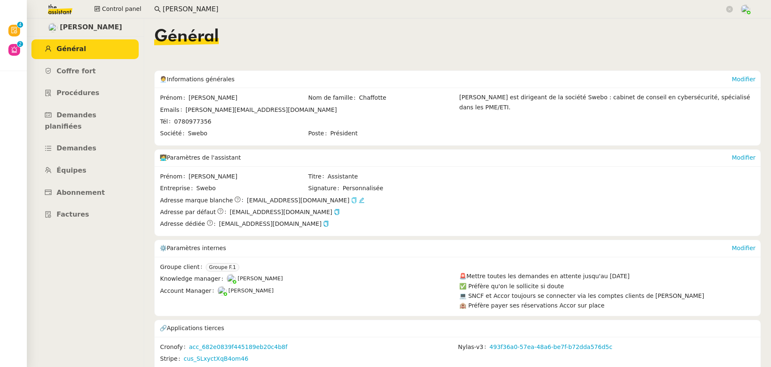
click at [351, 200] on icon "button" at bounding box center [354, 200] width 6 height 6
click at [334, 211] on icon "button" at bounding box center [337, 212] width 6 height 6
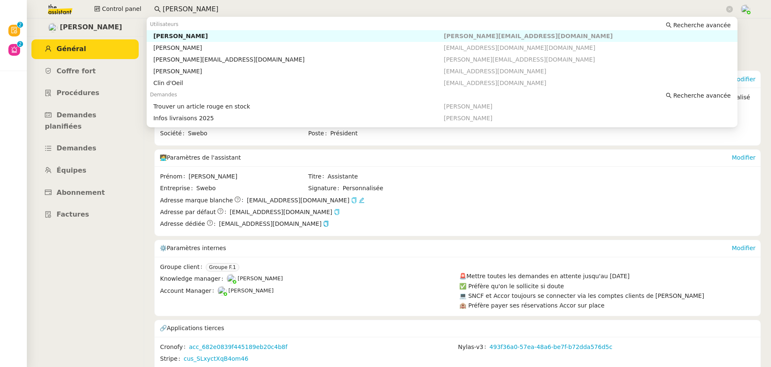
drag, startPoint x: 203, startPoint y: 10, endPoint x: 152, endPoint y: 9, distance: 50.7
click at [152, 9] on nz-input-group "colin ch" at bounding box center [444, 9] width 588 height 13
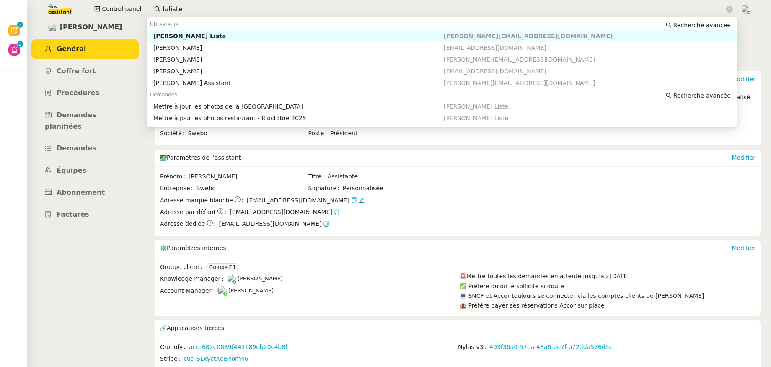
click at [161, 33] on div "Charles La Liste" at bounding box center [298, 36] width 290 height 8
type input "laliste"
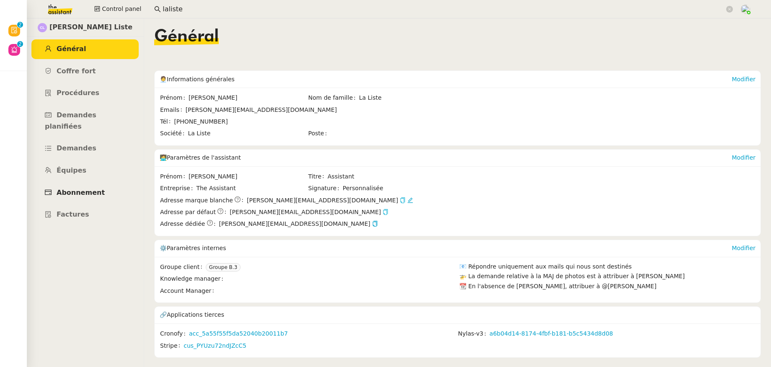
click at [83, 189] on span "Abonnement" at bounding box center [81, 193] width 48 height 8
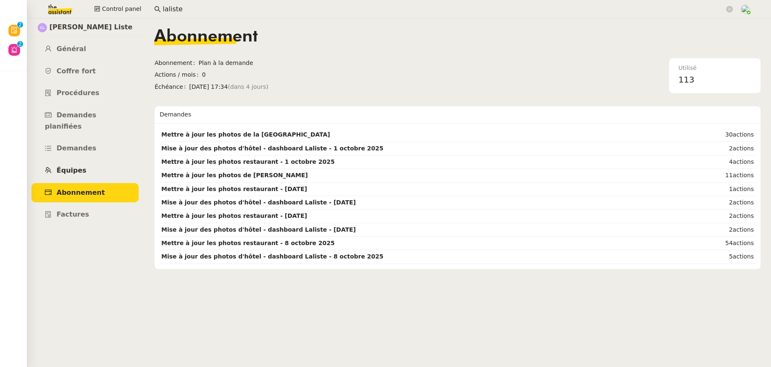
click at [73, 164] on link "Équipes" at bounding box center [84, 171] width 107 height 20
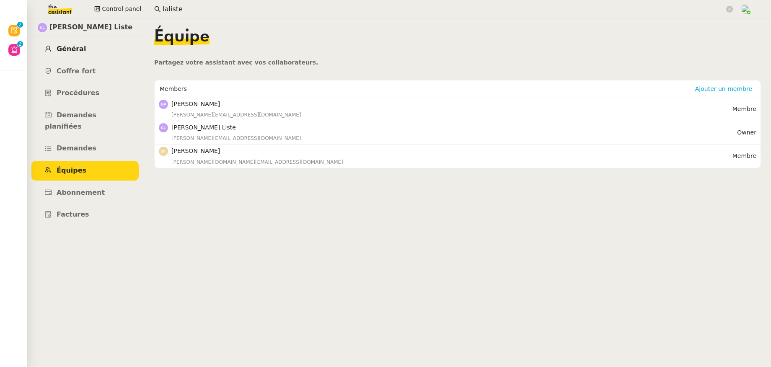
click at [75, 52] on span "Général" at bounding box center [71, 49] width 29 height 8
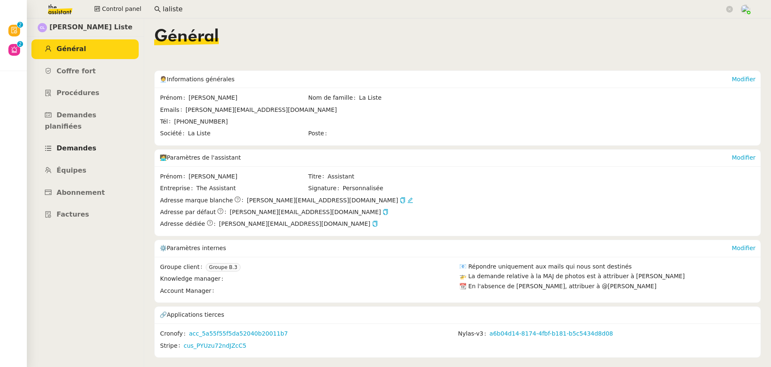
click at [81, 142] on link "Demandes" at bounding box center [84, 149] width 107 height 20
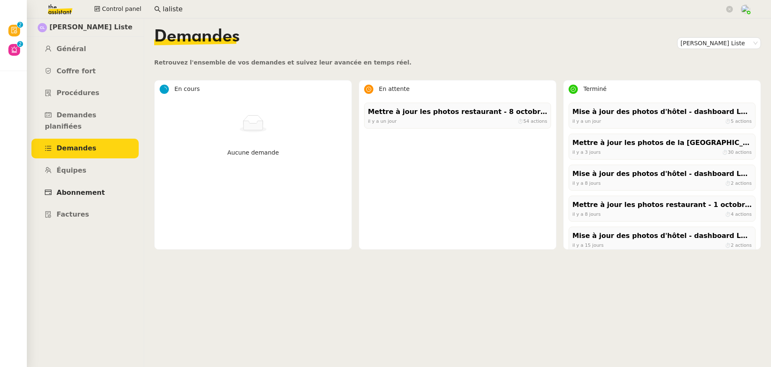
click at [82, 189] on span "Abonnement" at bounding box center [81, 193] width 48 height 8
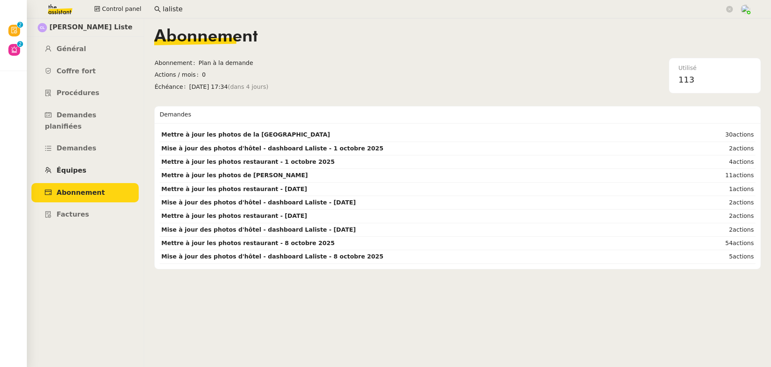
click at [76, 166] on span "Équipes" at bounding box center [72, 170] width 30 height 8
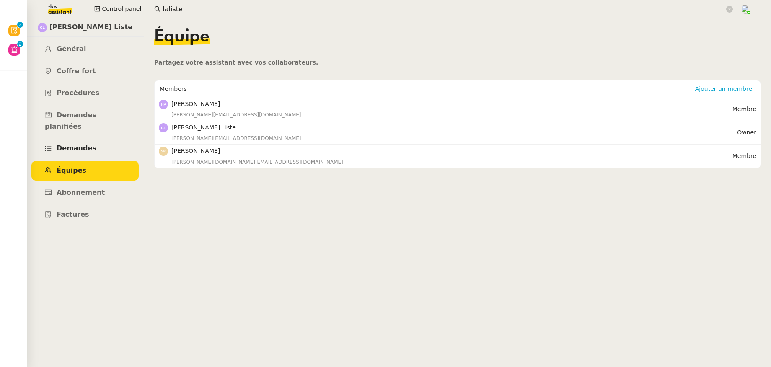
click at [79, 144] on span "Demandes" at bounding box center [77, 148] width 40 height 8
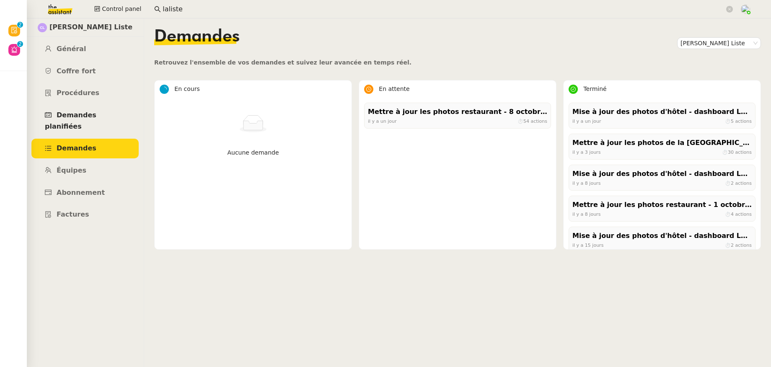
click at [81, 112] on span "Demandes planifiées" at bounding box center [71, 120] width 52 height 19
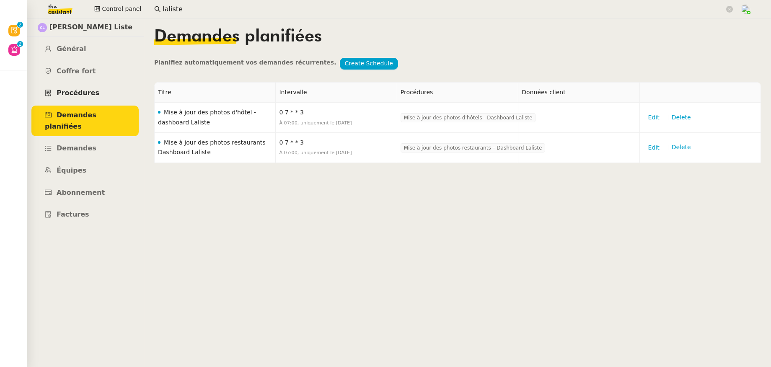
click at [81, 90] on span "Procédures" at bounding box center [78, 93] width 43 height 8
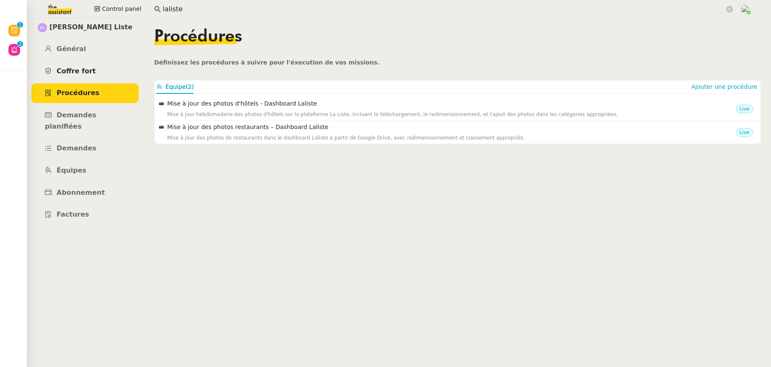
click at [80, 69] on span "Coffre fort" at bounding box center [76, 71] width 39 height 8
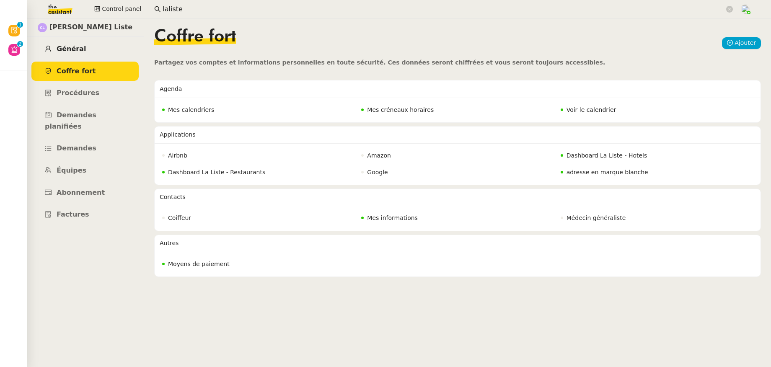
click at [80, 51] on span "Général" at bounding box center [71, 49] width 29 height 8
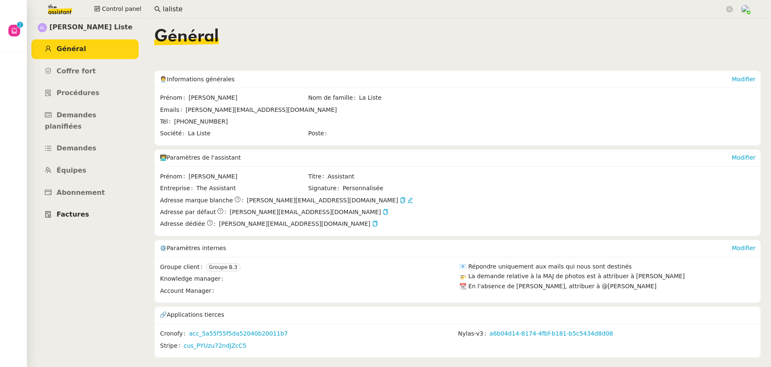
click at [76, 210] on span "Factures" at bounding box center [73, 214] width 33 height 8
click at [70, 144] on span "Demandes" at bounding box center [77, 148] width 40 height 8
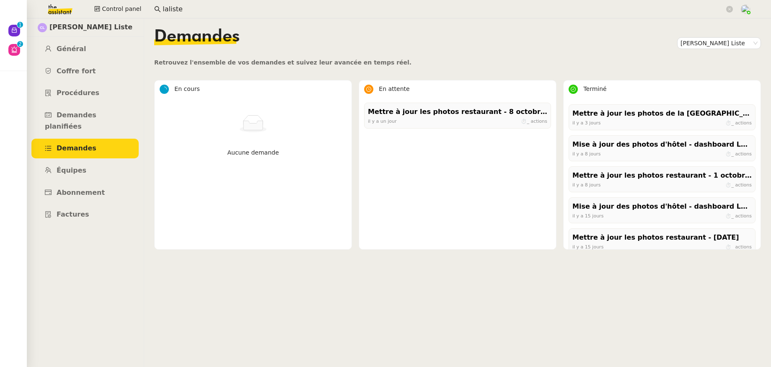
scroll to position [132, 0]
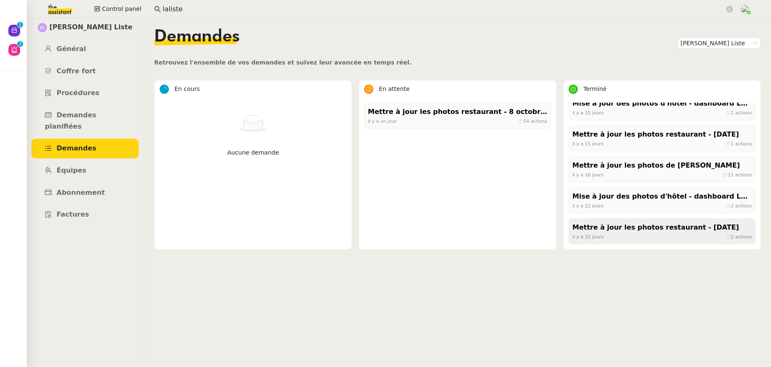
click at [629, 237] on div "il y a 22 jours ⏱ 2 actions" at bounding box center [661, 237] width 179 height 8
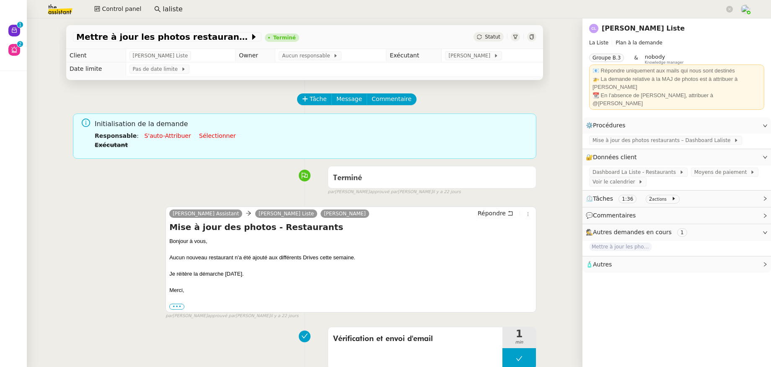
scroll to position [112, 0]
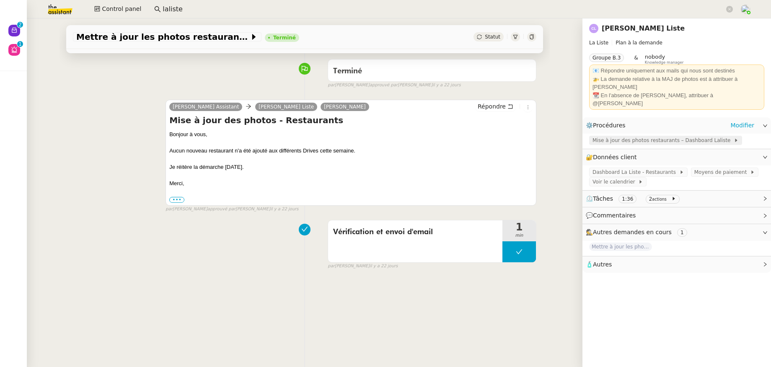
click at [652, 136] on span "Mise à jour des photos restaurants – Dashboard Laliste" at bounding box center [663, 140] width 141 height 8
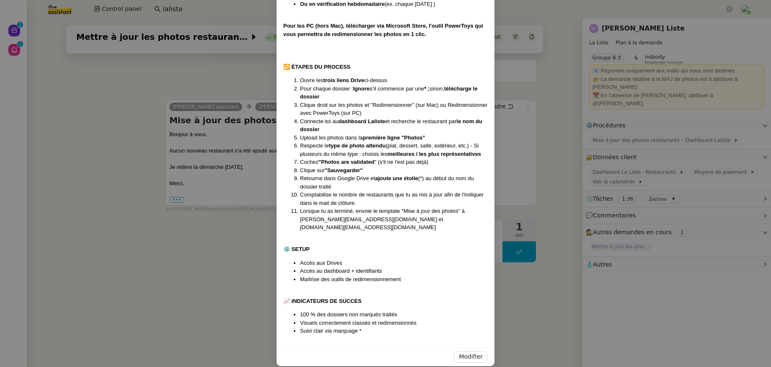
scroll to position [349, 0]
click at [217, 277] on nz-modal-container "Créée le XXX - MAJ le 30./07/25 🎯 OBJECTIF Mettre à jour les photos des restaur…" at bounding box center [385, 183] width 771 height 367
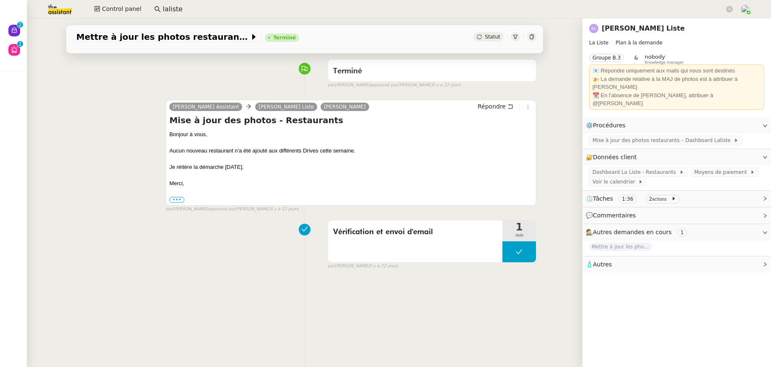
scroll to position [307, 0]
click at [629, 33] on nz-page-header-title "Charles La Liste" at bounding box center [643, 29] width 83 height 12
click at [629, 30] on link "Charles La Liste" at bounding box center [643, 28] width 83 height 8
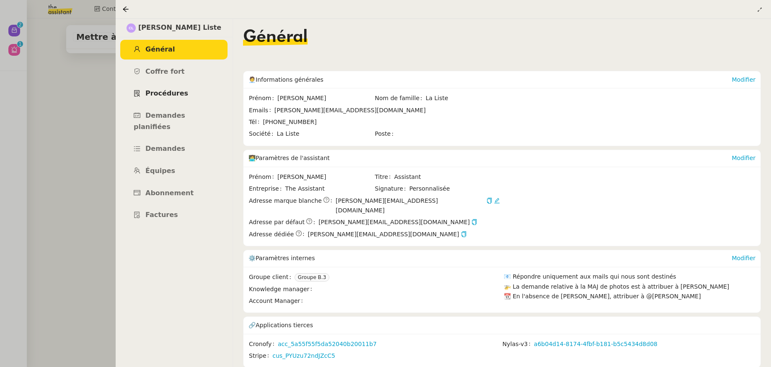
click at [163, 92] on span "Procédures" at bounding box center [166, 93] width 43 height 8
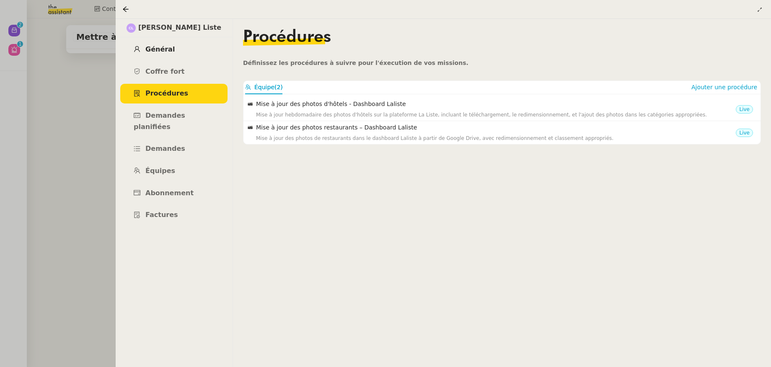
click at [160, 49] on span "Général" at bounding box center [159, 49] width 29 height 8
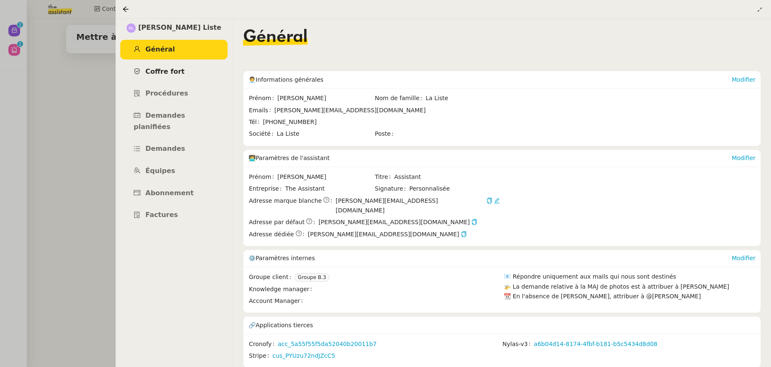
click at [156, 68] on span "Coffre fort" at bounding box center [164, 71] width 39 height 8
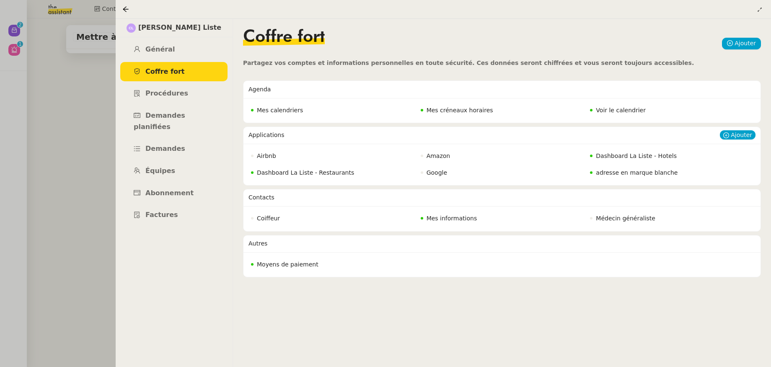
click at [311, 172] on span "Dashboard La Liste - Restaurants" at bounding box center [305, 172] width 97 height 7
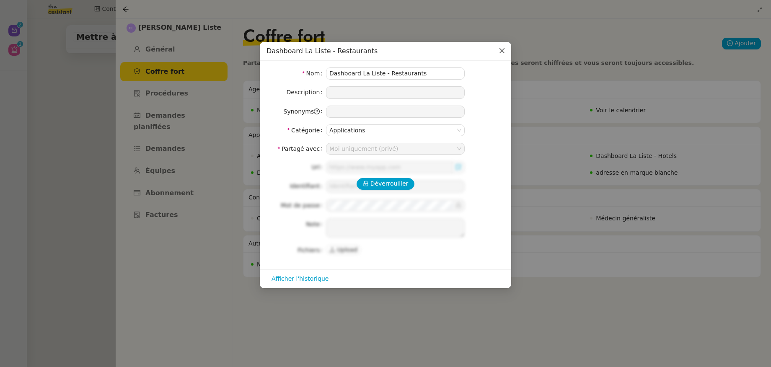
click at [501, 52] on icon "Close" at bounding box center [502, 50] width 5 height 5
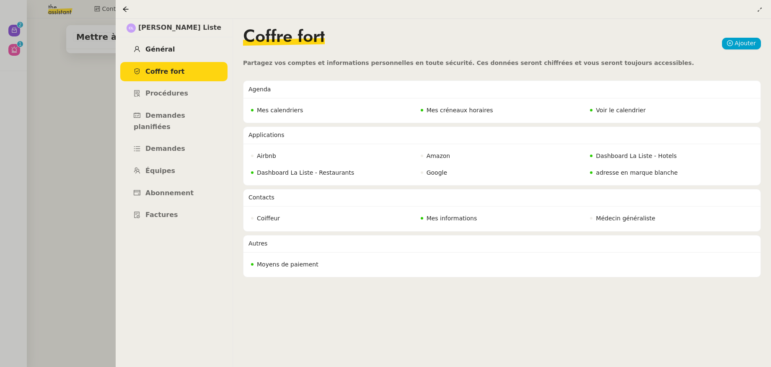
click at [156, 57] on link "Général" at bounding box center [173, 50] width 107 height 20
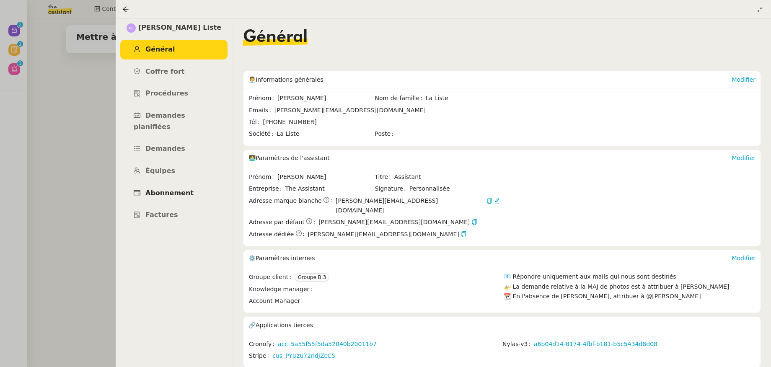
click at [166, 189] on span "Abonnement" at bounding box center [169, 193] width 48 height 8
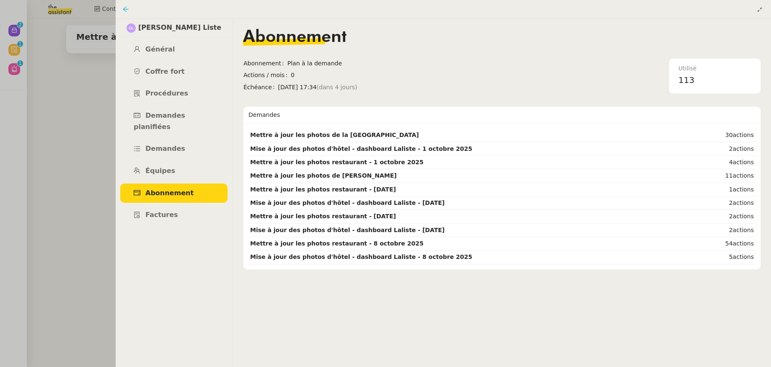
click at [125, 12] on icon at bounding box center [125, 9] width 7 height 7
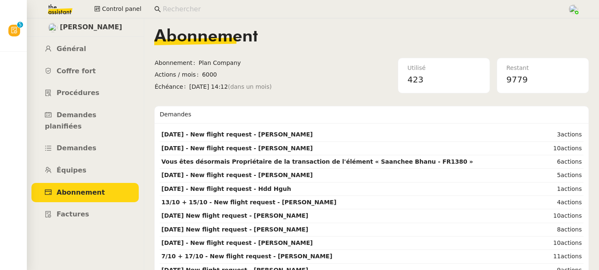
click at [184, 11] on input at bounding box center [361, 9] width 396 height 11
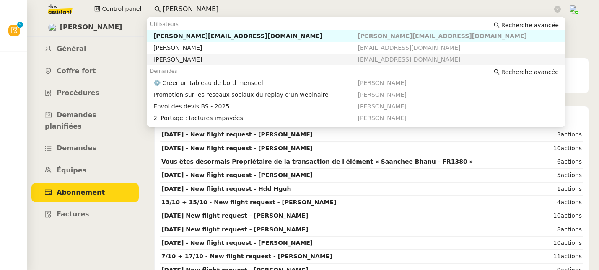
click at [190, 59] on div "[PERSON_NAME]" at bounding box center [255, 60] width 205 height 8
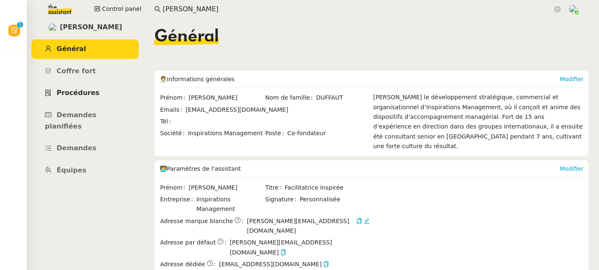
click at [80, 94] on span "Procédures" at bounding box center [78, 93] width 43 height 8
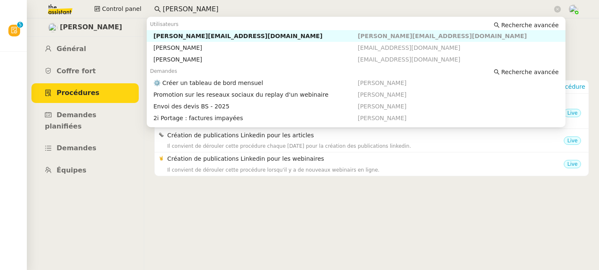
drag, startPoint x: 196, startPoint y: 3, endPoint x: 154, endPoint y: 6, distance: 42.0
click at [154, 6] on nz-input-group "[PERSON_NAME]" at bounding box center [358, 9] width 416 height 13
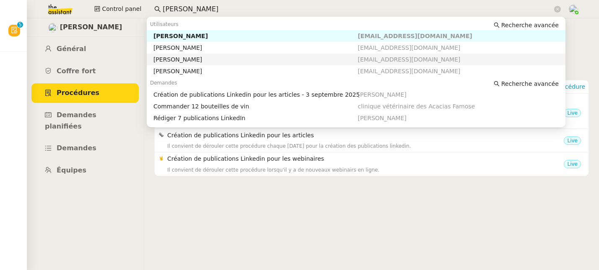
click at [175, 59] on div "[PERSON_NAME]" at bounding box center [255, 60] width 205 height 8
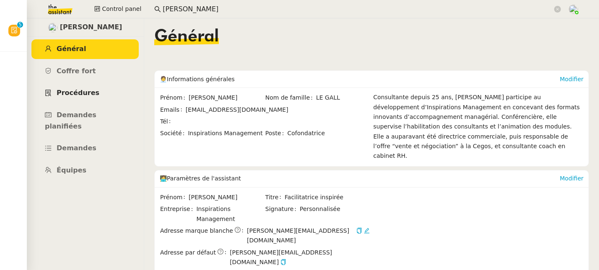
click at [78, 98] on link "Procédures" at bounding box center [84, 93] width 107 height 20
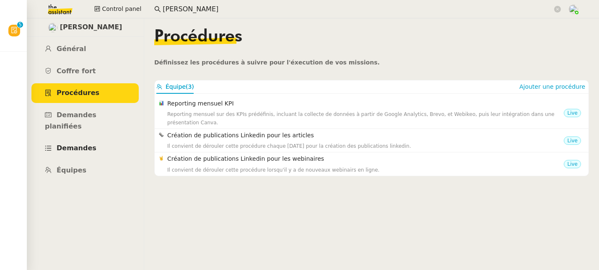
click at [70, 144] on span "Demandes" at bounding box center [77, 148] width 40 height 8
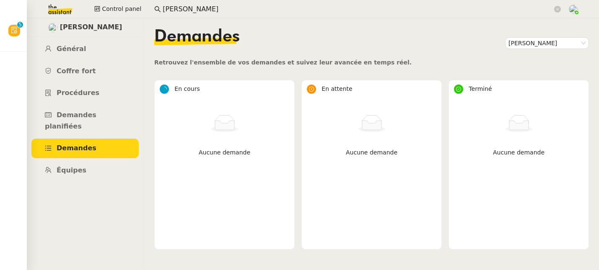
click at [225, 8] on input "[PERSON_NAME]" at bounding box center [358, 9] width 390 height 11
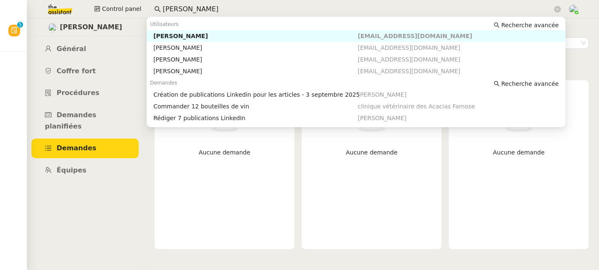
click at [225, 8] on input "[PERSON_NAME]" at bounding box center [358, 9] width 390 height 11
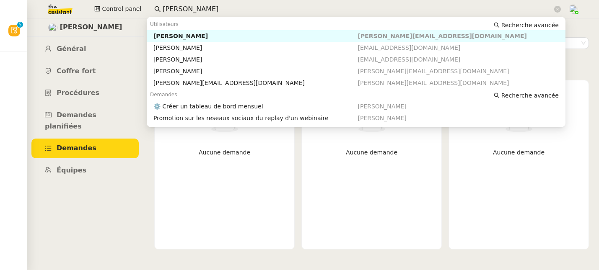
click at [199, 13] on input "[PERSON_NAME]" at bounding box center [358, 9] width 390 height 11
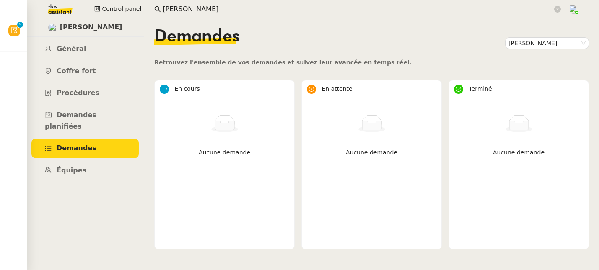
click at [202, 13] on input "[PERSON_NAME]" at bounding box center [358, 9] width 390 height 11
drag, startPoint x: 197, startPoint y: 8, endPoint x: 155, endPoint y: 9, distance: 42.3
click at [155, 9] on nz-input-group "[PERSON_NAME]" at bounding box center [358, 9] width 416 height 13
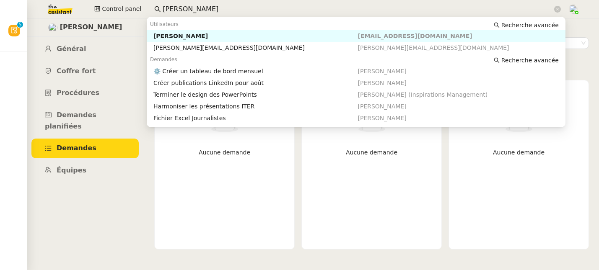
click at [166, 36] on div "[PERSON_NAME]" at bounding box center [255, 36] width 205 height 8
type input "[PERSON_NAME]"
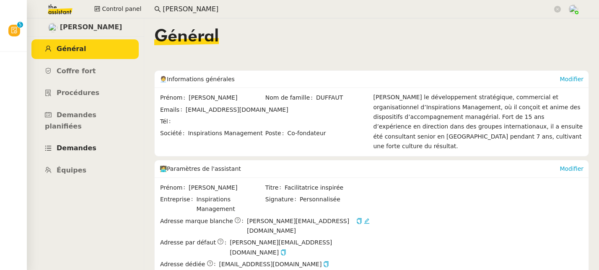
click at [82, 144] on span "Demandes" at bounding box center [77, 148] width 40 height 8
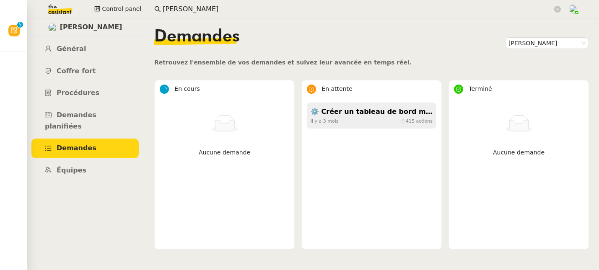
click at [367, 115] on div "⚙️ Créer un tableau de bord mensuel" at bounding box center [372, 111] width 122 height 11
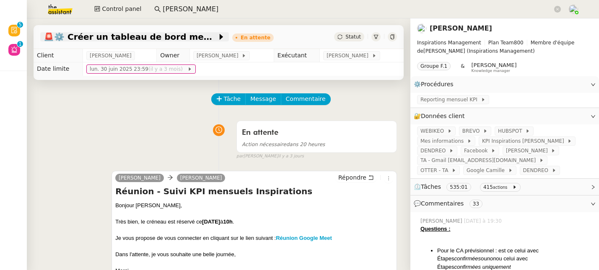
click at [176, 38] on span "🚨 ⚙️ Créer un tableau de bord mensuel" at bounding box center [130, 37] width 173 height 8
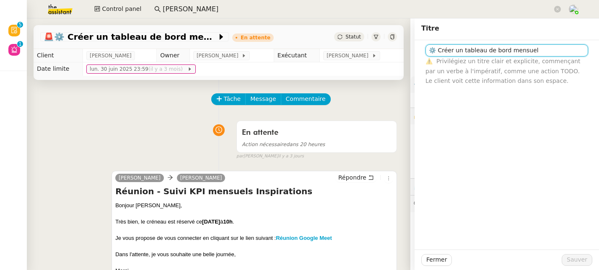
drag, startPoint x: 536, startPoint y: 53, endPoint x: 421, endPoint y: 52, distance: 114.8
click at [425, 52] on input "⚙️ Créer un tableau de bord mensuel" at bounding box center [506, 50] width 163 height 12
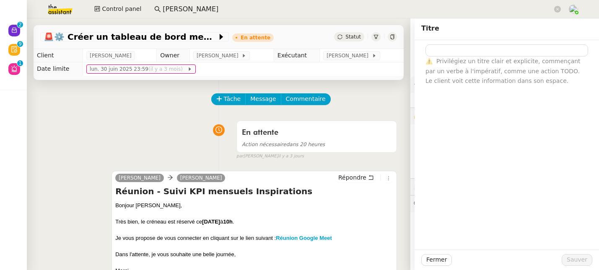
type input "⚙️ Créer un tableau de bord mensuel"
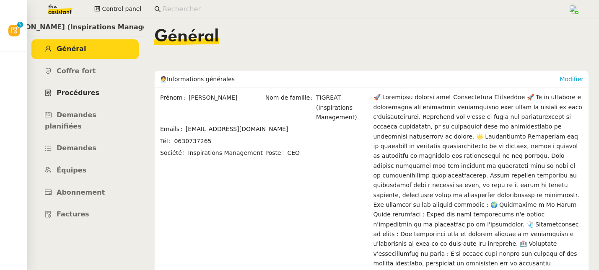
click at [77, 93] on span "Procédures" at bounding box center [78, 93] width 43 height 8
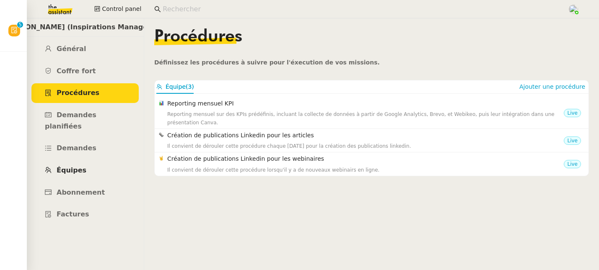
click at [74, 166] on span "Équipes" at bounding box center [72, 170] width 30 height 8
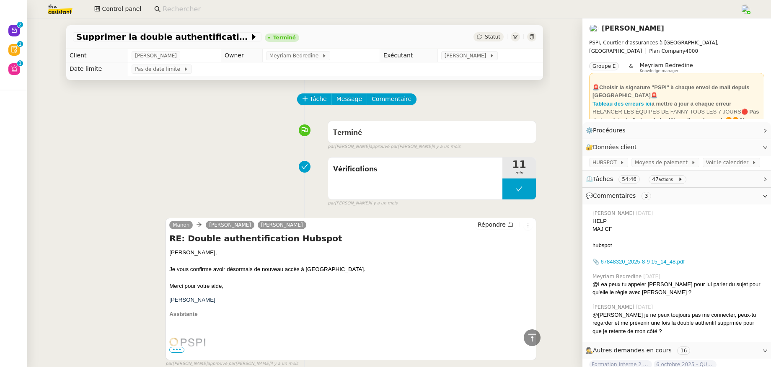
scroll to position [1349, 0]
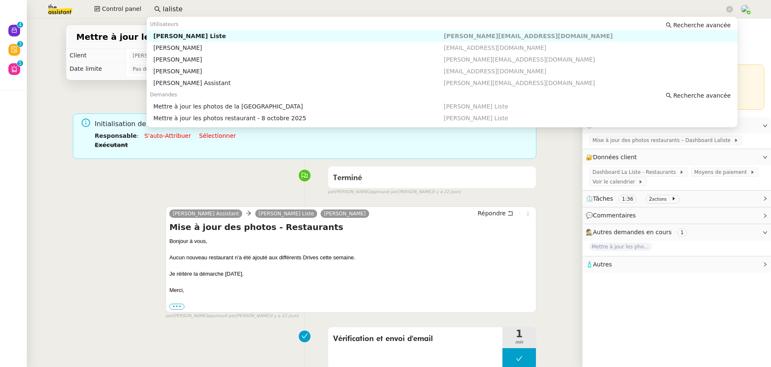
click at [132, 5] on div "Control panel laliste" at bounding box center [385, 9] width 729 height 18
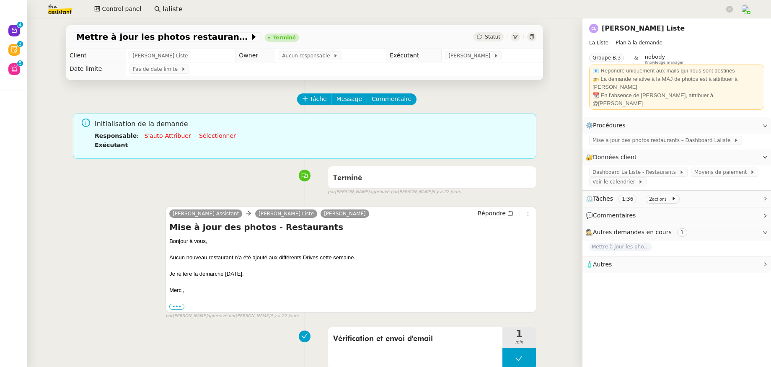
scroll to position [111, 0]
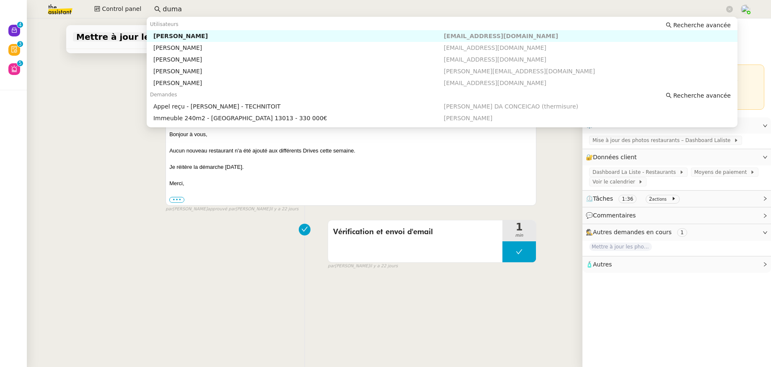
click at [158, 34] on div "Christophe Dumas" at bounding box center [298, 36] width 290 height 8
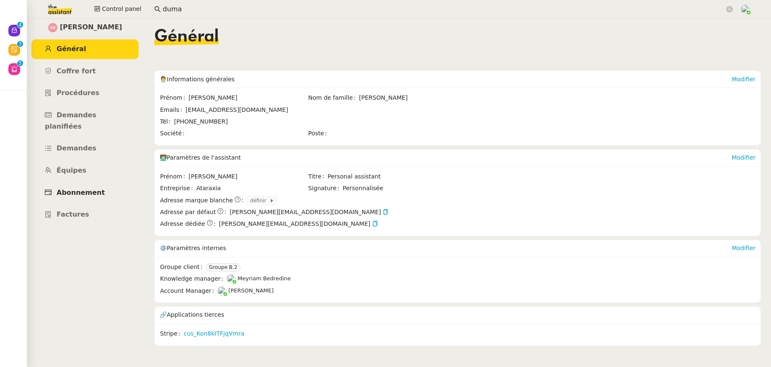
click at [79, 189] on span "Abonnement" at bounding box center [81, 193] width 48 height 8
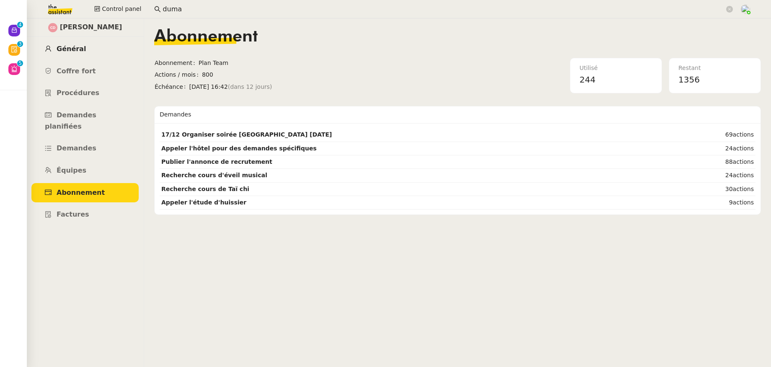
click at [73, 54] on link "Général" at bounding box center [84, 49] width 107 height 20
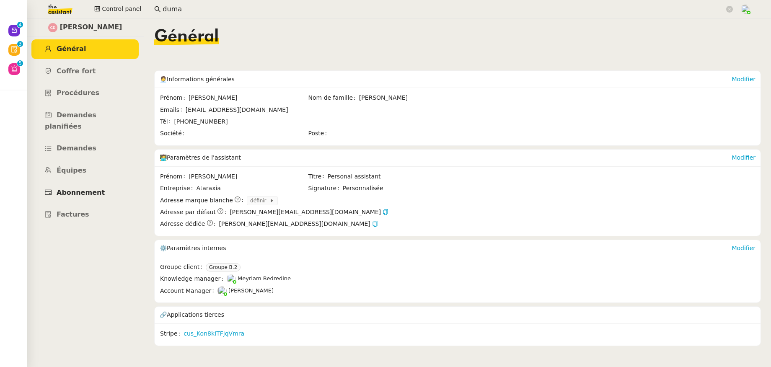
click at [86, 189] on span "Abonnement" at bounding box center [81, 193] width 48 height 8
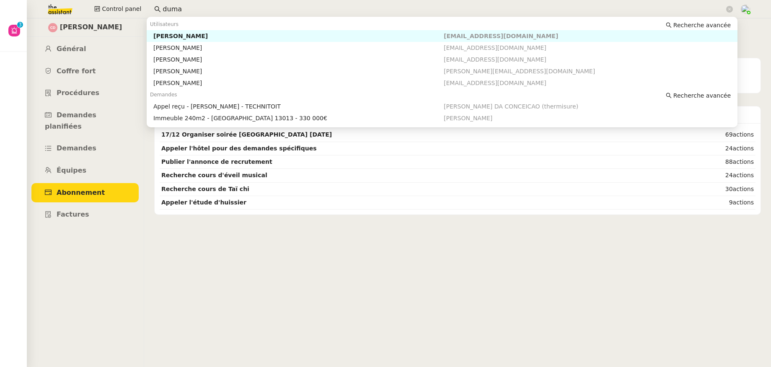
click at [184, 8] on input "duma" at bounding box center [444, 9] width 562 height 11
type input "d"
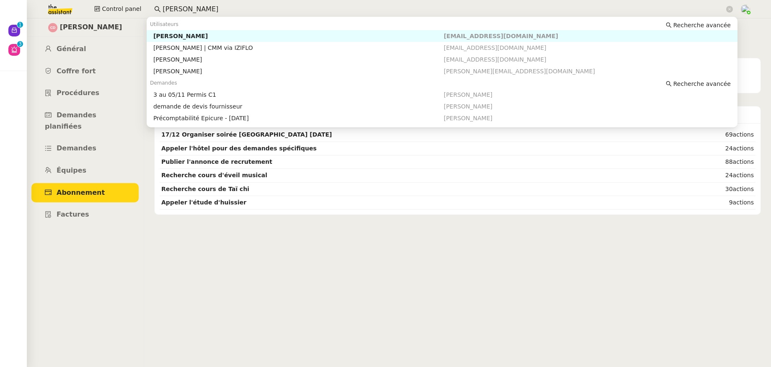
click at [192, 36] on div "[PERSON_NAME]" at bounding box center [298, 36] width 290 height 8
type input "[PERSON_NAME]"
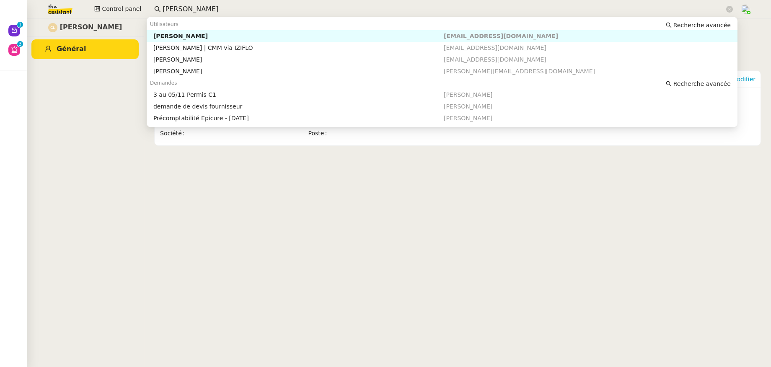
click at [199, 6] on input "[PERSON_NAME]" at bounding box center [444, 9] width 562 height 11
click at [191, 67] on nz-auto-option "Cindy Larcher cindy@groupelarcher.com" at bounding box center [442, 71] width 591 height 12
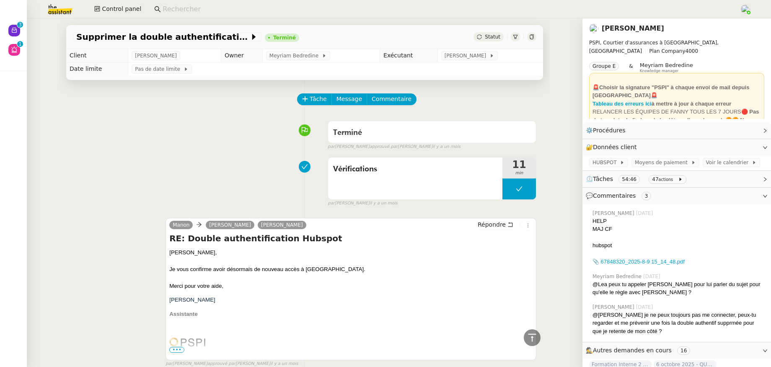
scroll to position [1349, 0]
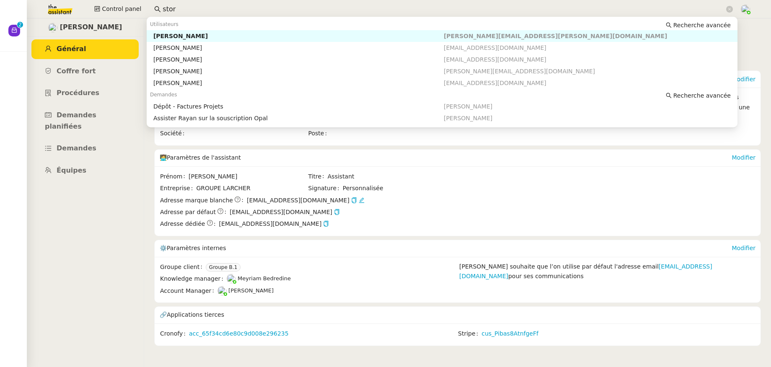
click at [162, 32] on nz-auto-option "[PERSON_NAME] [PERSON_NAME][EMAIL_ADDRESS][PERSON_NAME][DOMAIN_NAME]" at bounding box center [442, 36] width 591 height 12
type input "stor"
